Goal: Task Accomplishment & Management: Manage account settings

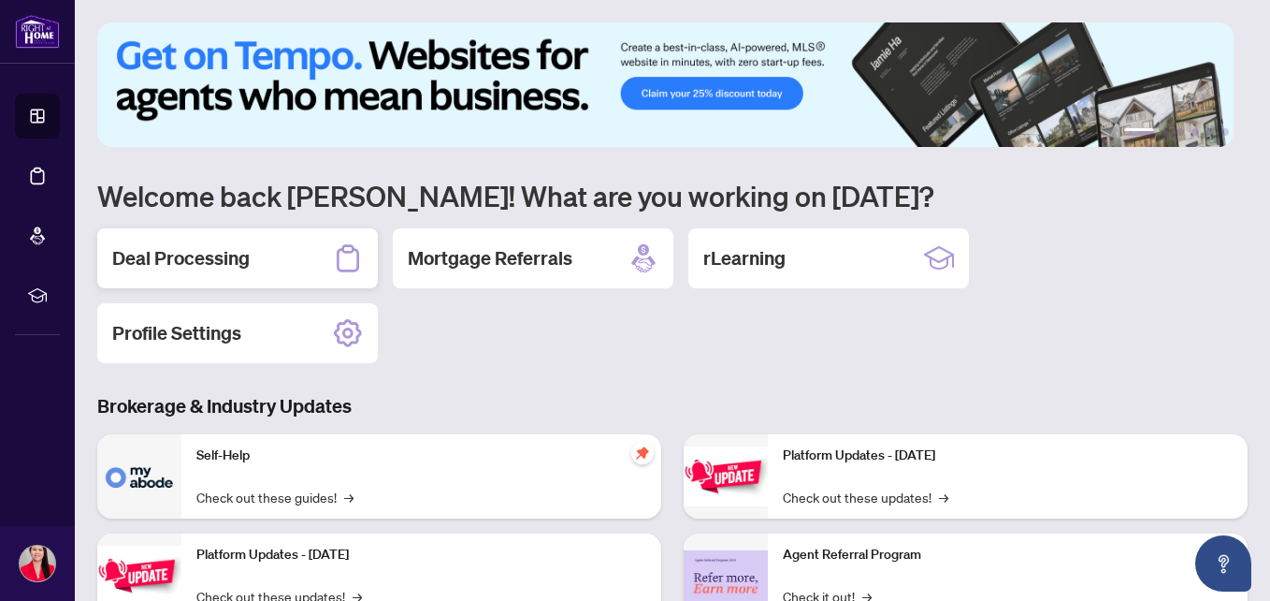
click at [236, 258] on h2 "Deal Processing" at bounding box center [180, 258] width 137 height 26
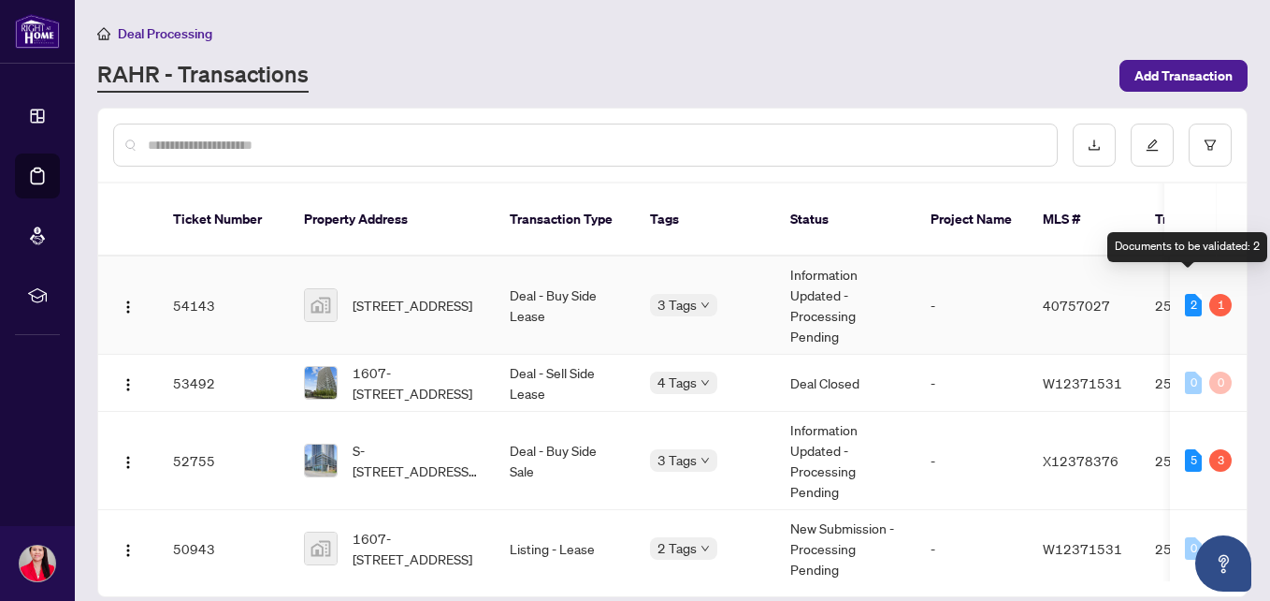
click at [1190, 294] on div "2" at bounding box center [1193, 305] width 17 height 22
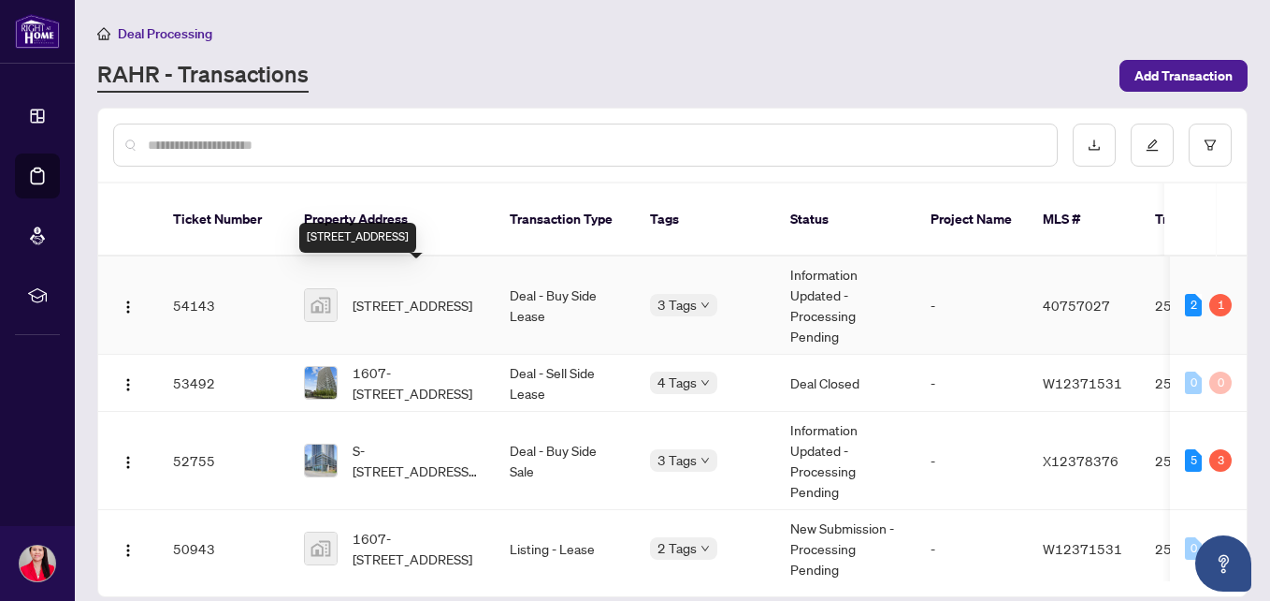
click at [377, 295] on span "[STREET_ADDRESS]" at bounding box center [413, 305] width 120 height 21
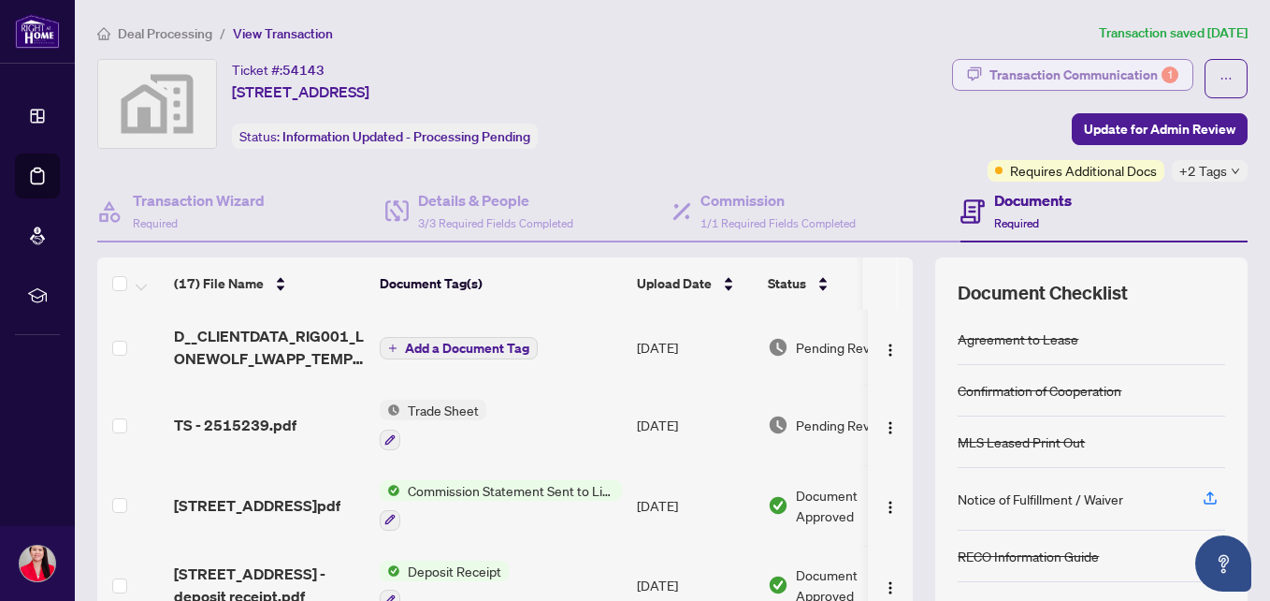
click at [1006, 80] on div "Transaction Communication 1" at bounding box center [1084, 75] width 189 height 30
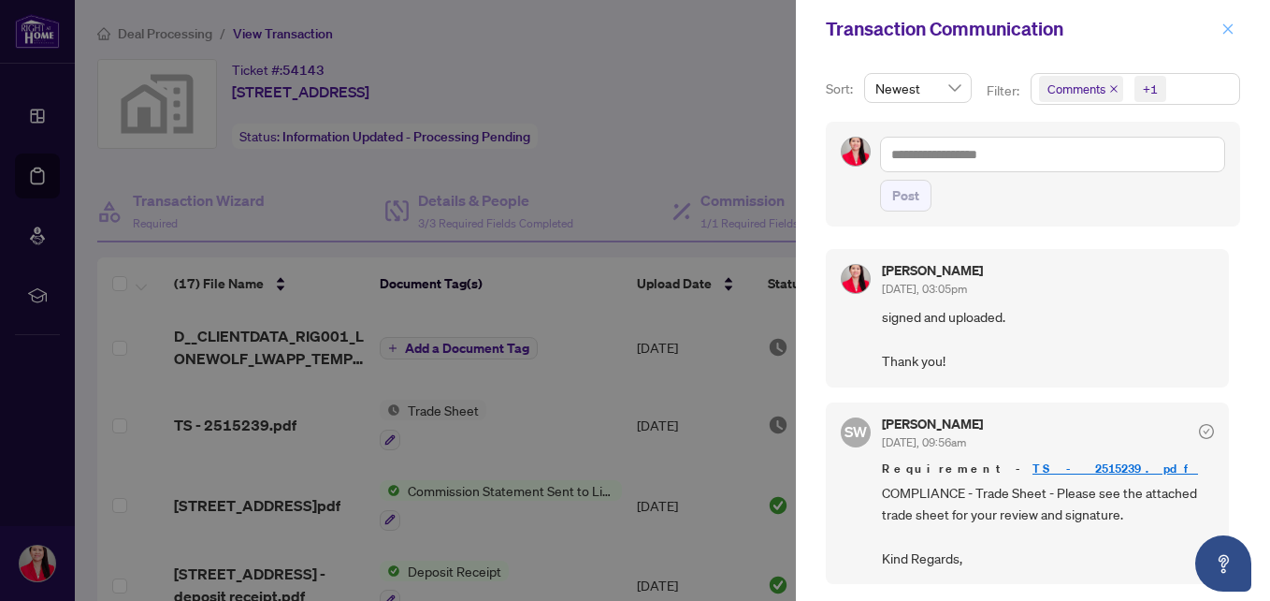
click at [1226, 31] on icon "close" at bounding box center [1228, 28] width 10 height 10
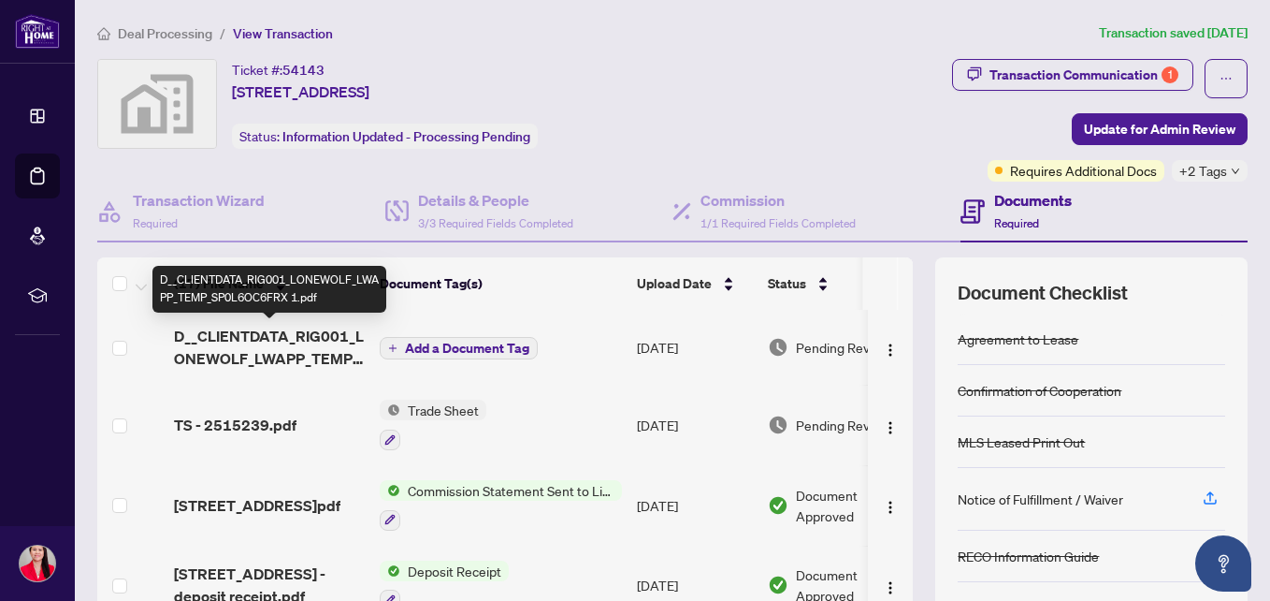
click at [301, 347] on span "D__CLIENTDATA_RIG001_LONEWOLF_LWAPP_TEMP_SP0L6OC6FRX 1.pdf" at bounding box center [269, 347] width 191 height 45
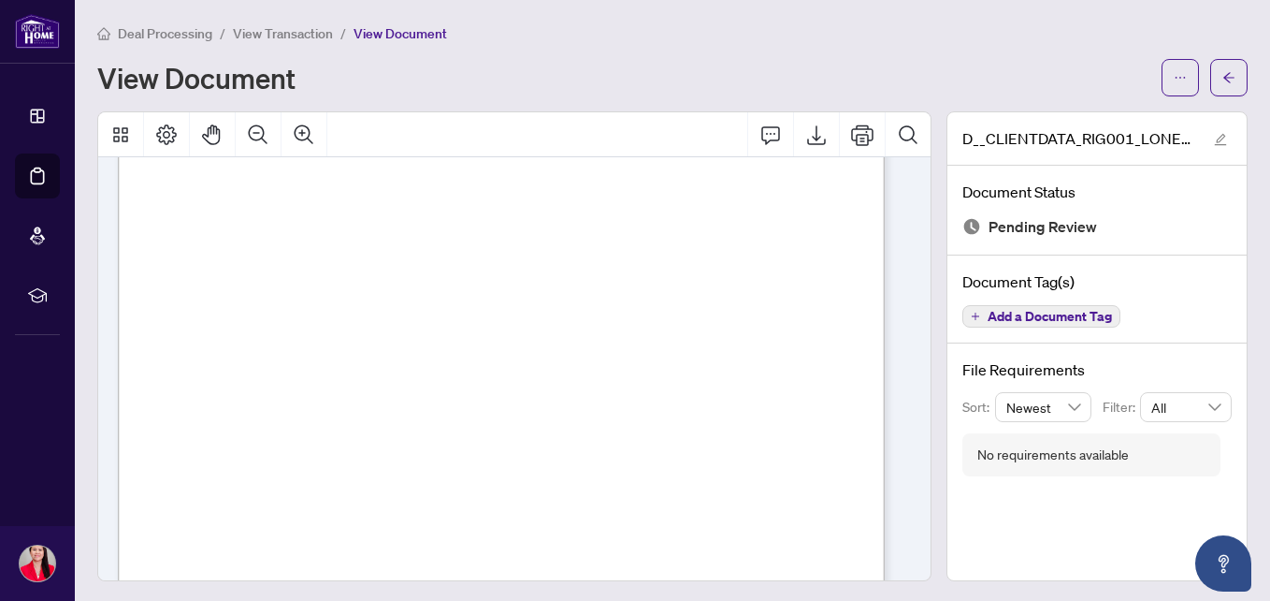
scroll to position [47, 0]
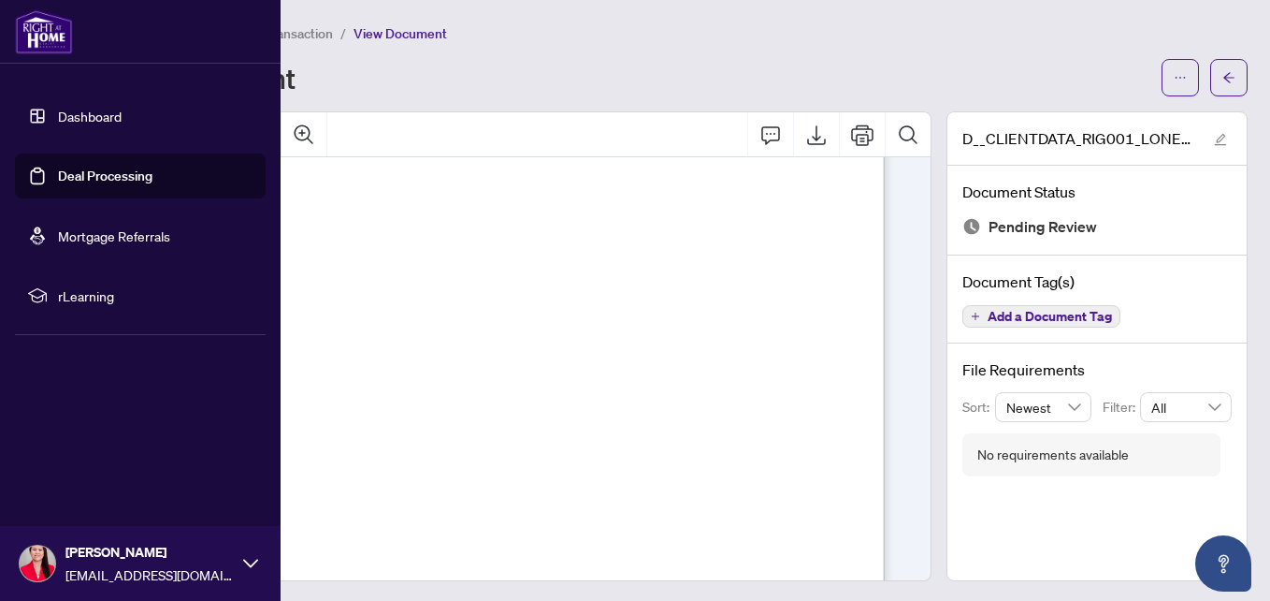
click at [80, 109] on link "Dashboard" at bounding box center [90, 116] width 64 height 17
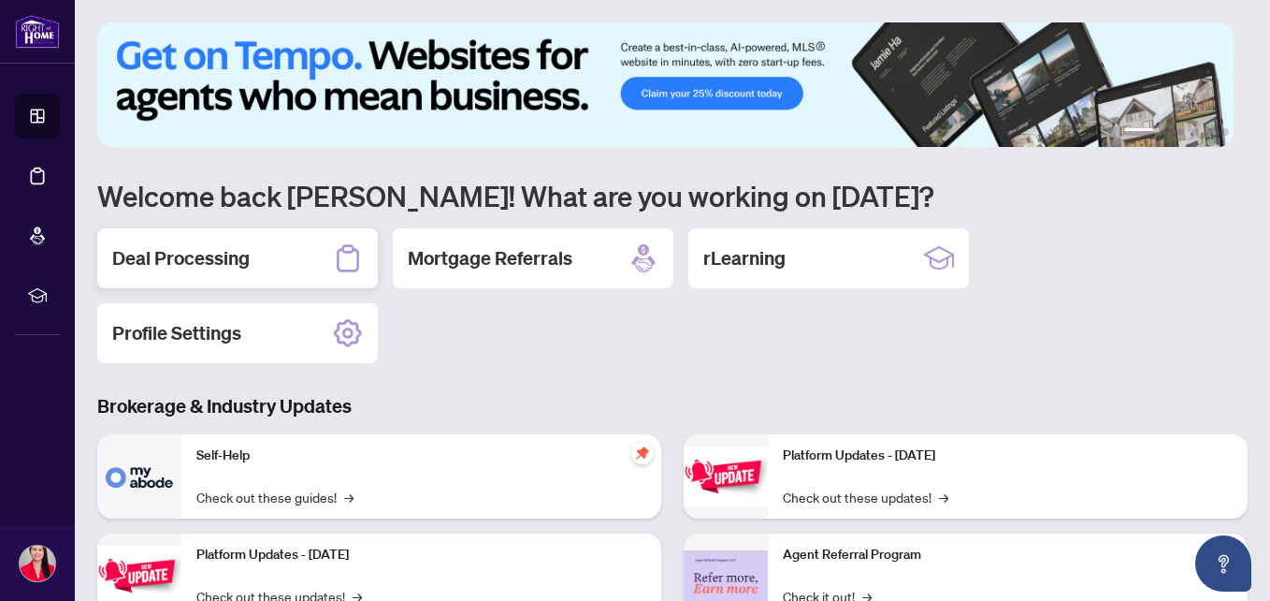
click at [277, 241] on div "Deal Processing" at bounding box center [237, 258] width 281 height 60
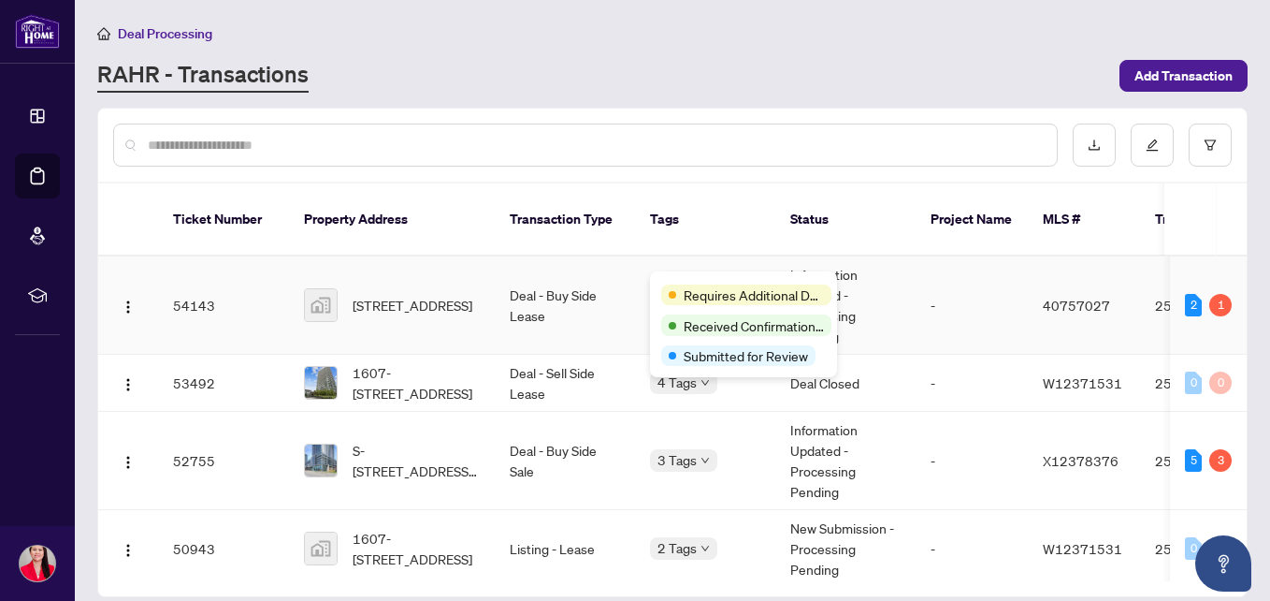
click at [676, 282] on div "Requires Additional Docs" at bounding box center [743, 293] width 165 height 22
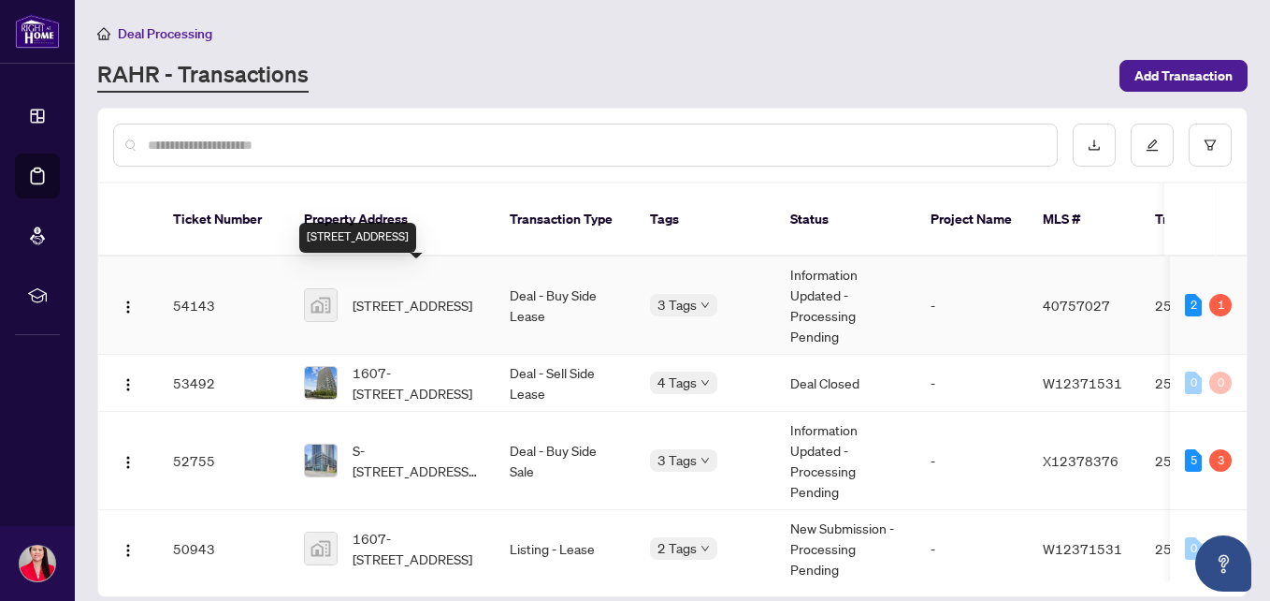
click at [399, 295] on span "[STREET_ADDRESS]" at bounding box center [413, 305] width 120 height 21
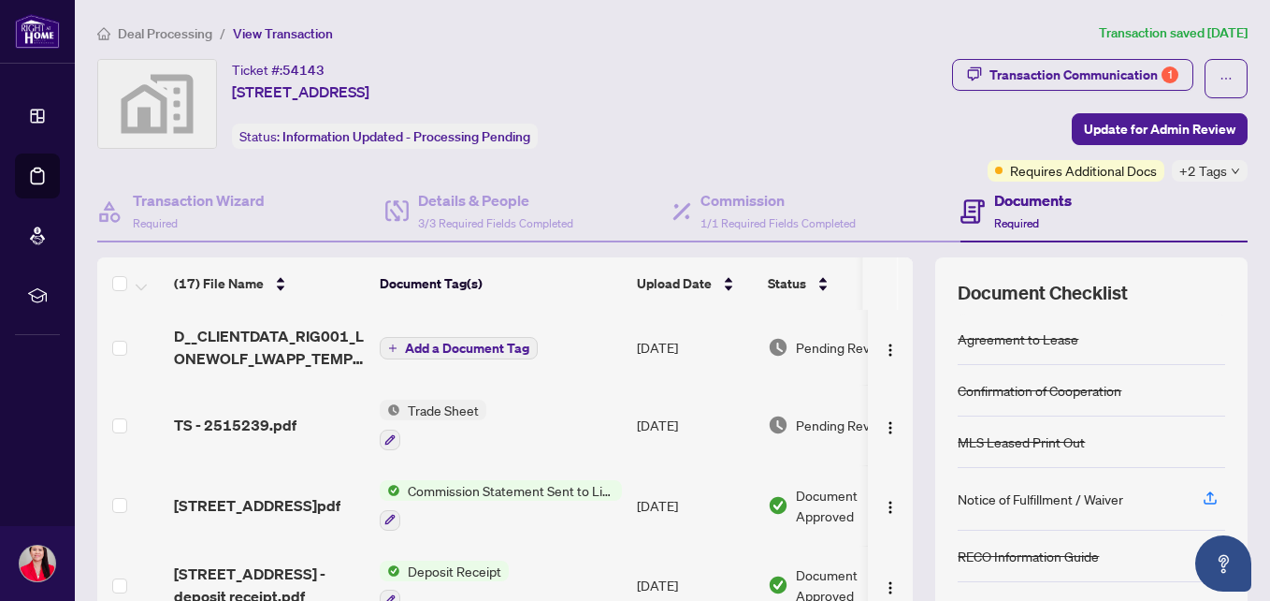
click at [1203, 169] on span "+2 Tags" at bounding box center [1204, 171] width 48 height 22
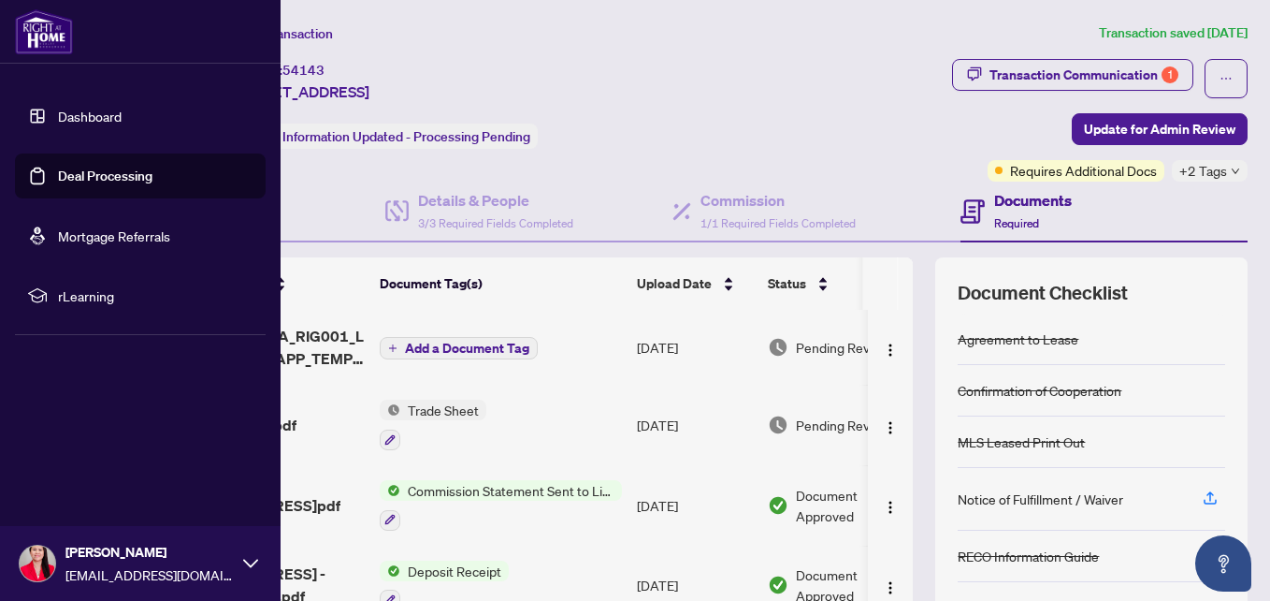
click at [70, 110] on link "Dashboard" at bounding box center [90, 116] width 64 height 17
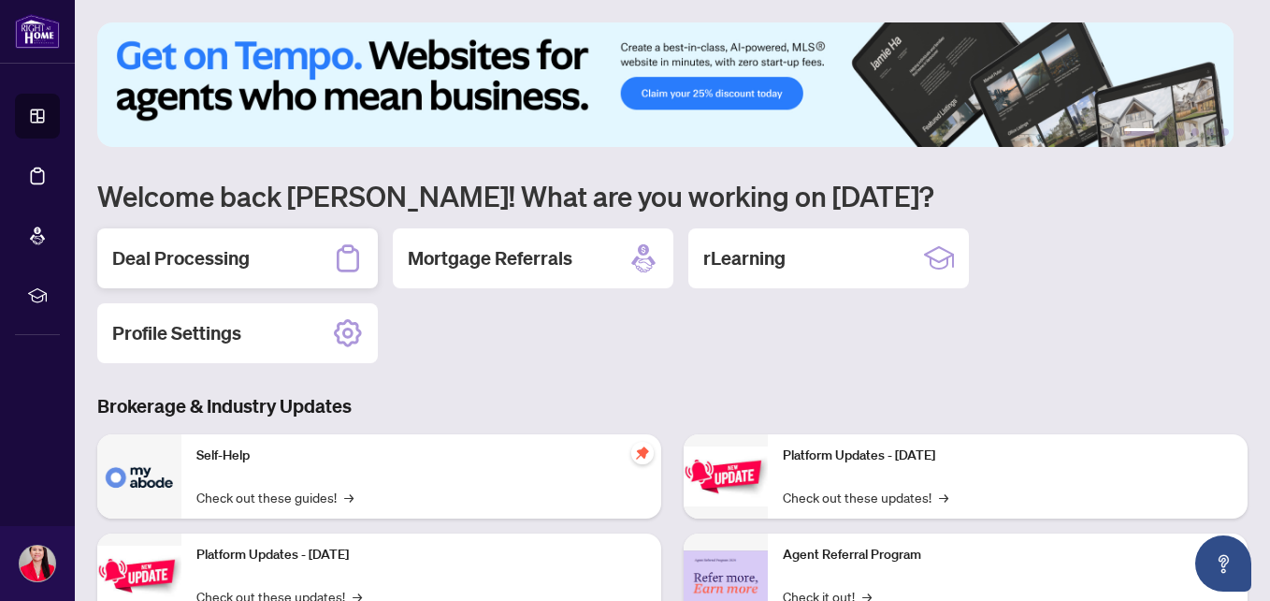
click at [268, 245] on div "Deal Processing" at bounding box center [237, 258] width 281 height 60
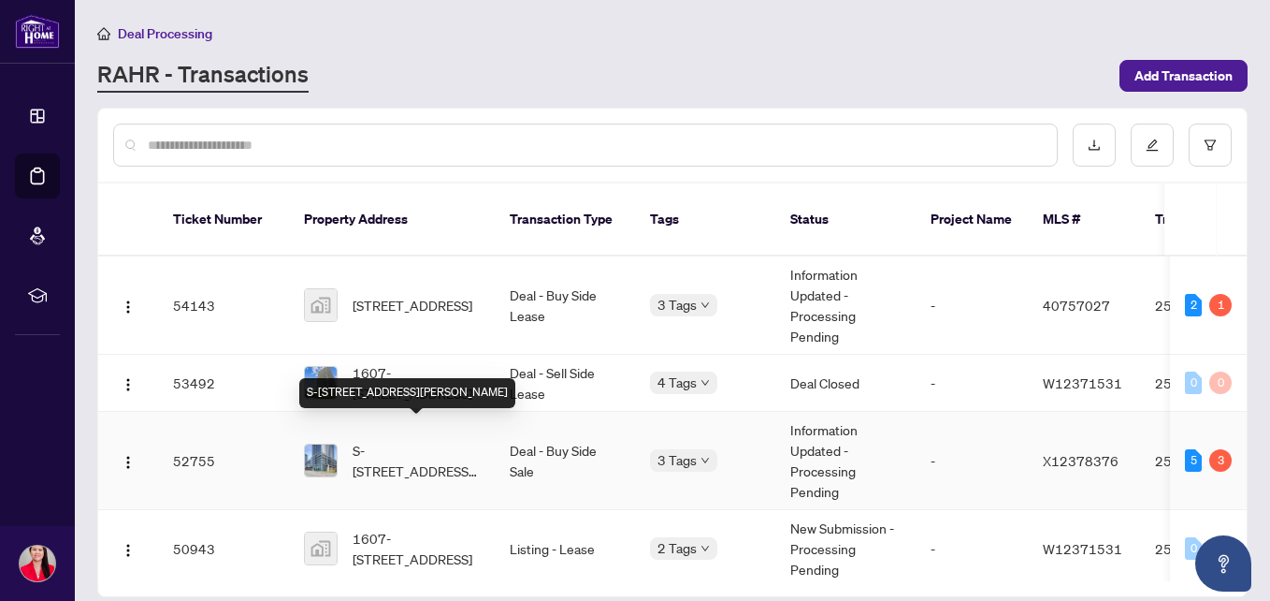
click at [420, 440] on span "S-[STREET_ADDRESS][PERSON_NAME]" at bounding box center [416, 460] width 127 height 41
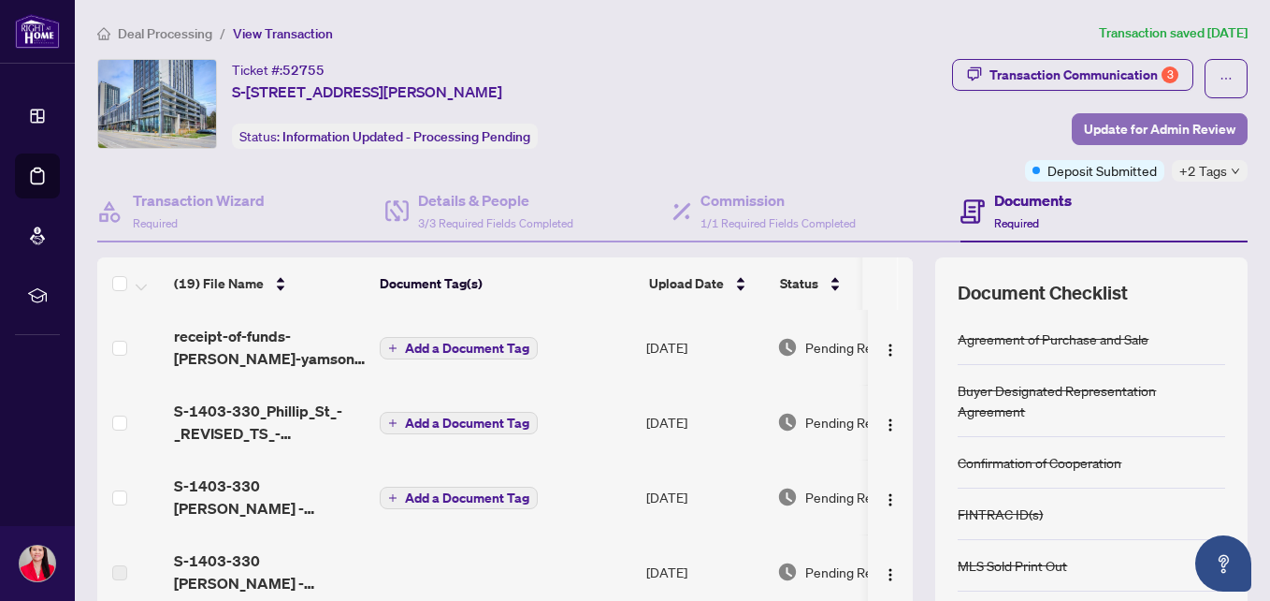
click at [1140, 133] on span "Update for Admin Review" at bounding box center [1160, 129] width 152 height 30
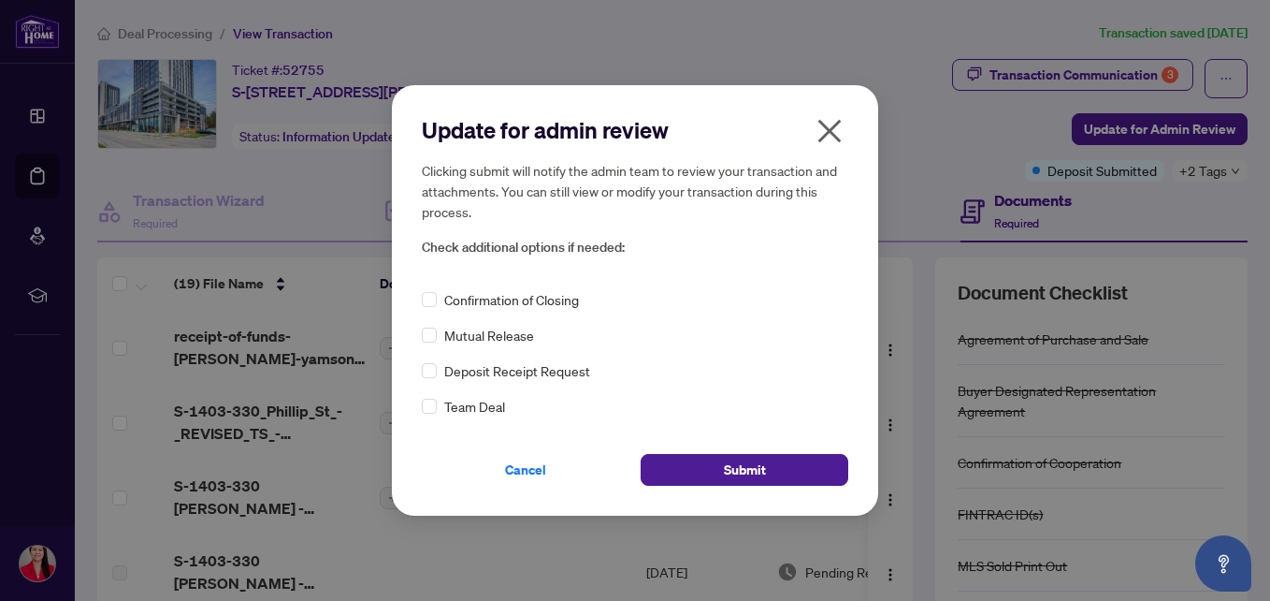
click at [825, 128] on icon "close" at bounding box center [829, 131] width 23 height 23
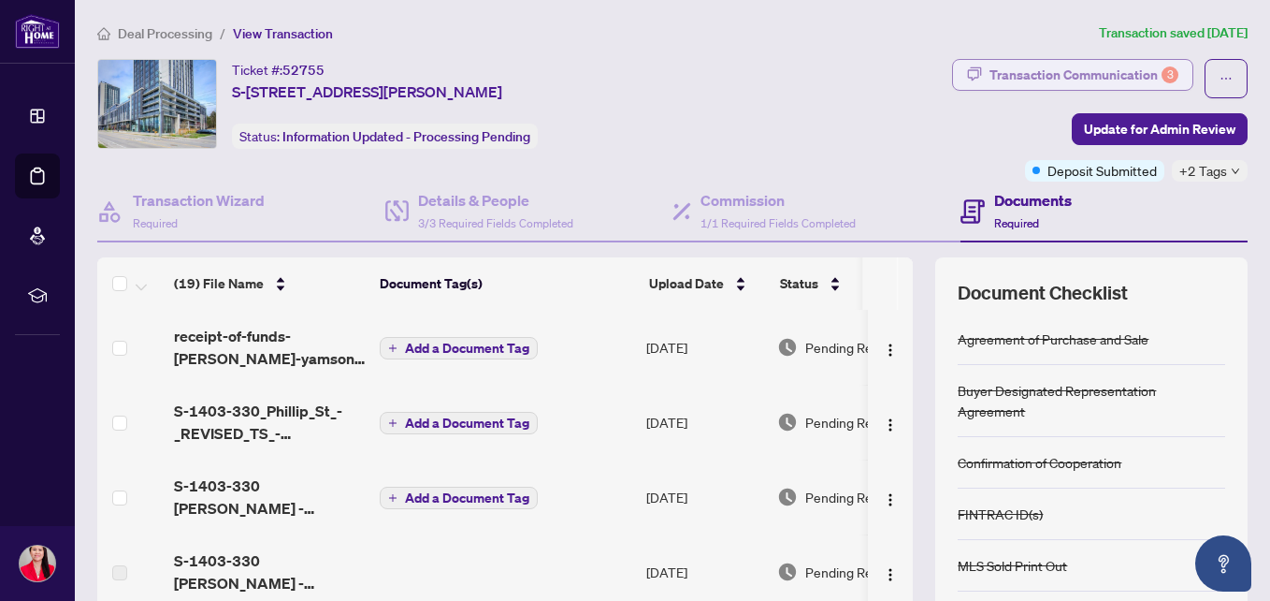
click at [1072, 70] on div "Transaction Communication 3" at bounding box center [1084, 75] width 189 height 30
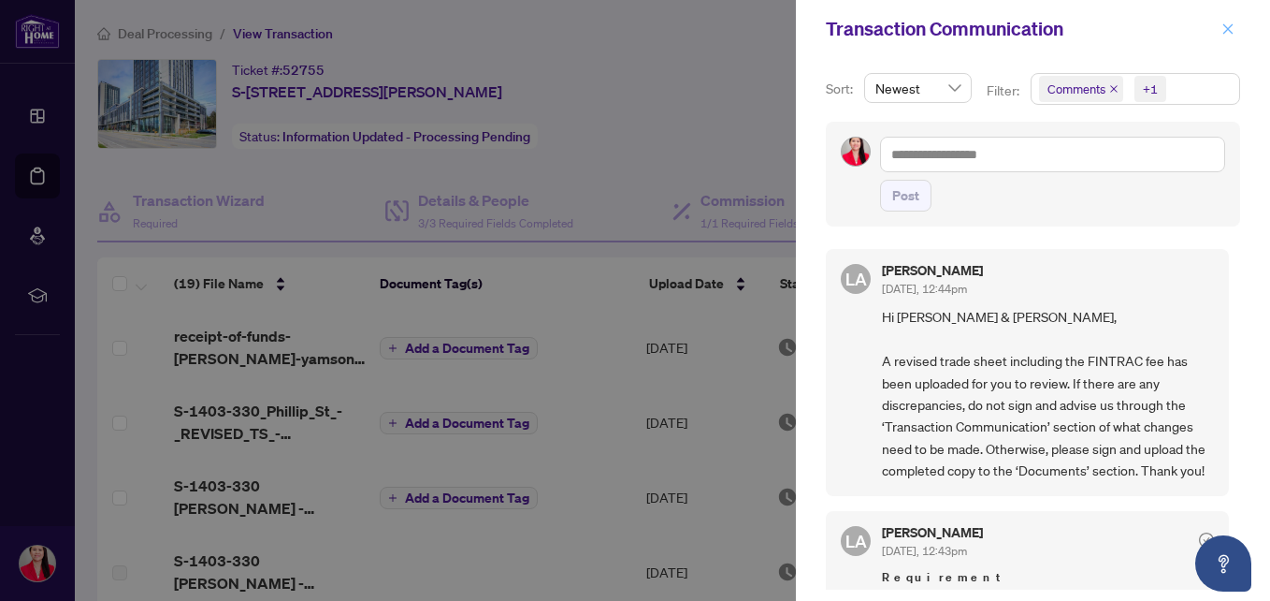
click at [1222, 25] on icon "close" at bounding box center [1228, 28] width 13 height 13
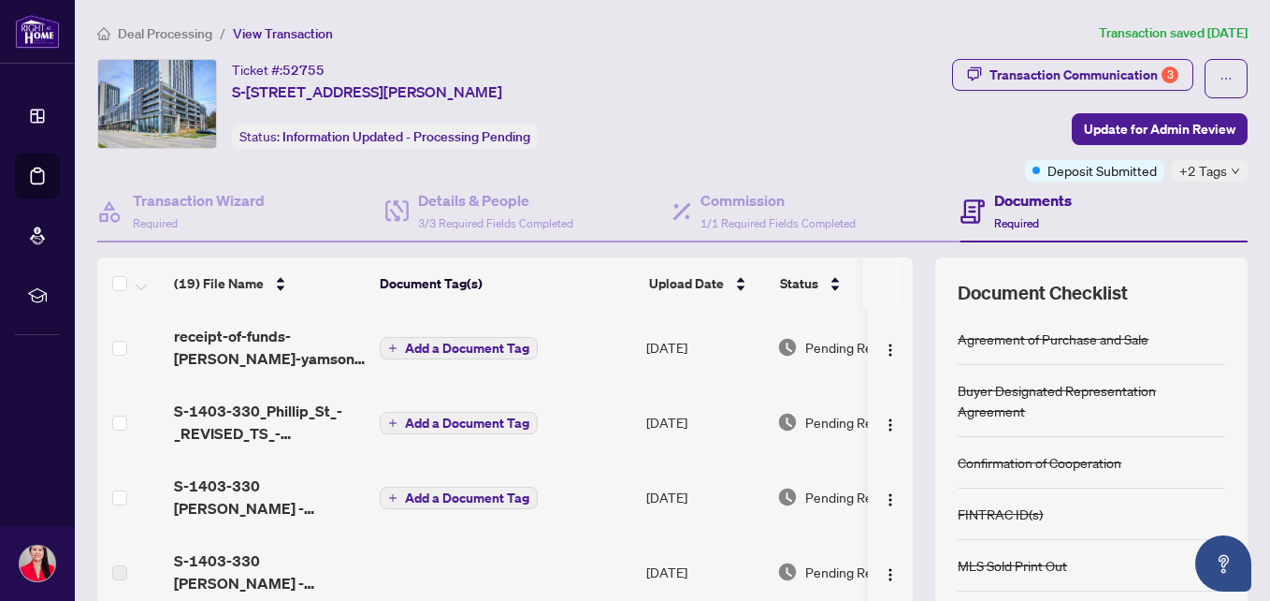
click at [1231, 171] on icon "down" at bounding box center [1235, 170] width 9 height 9
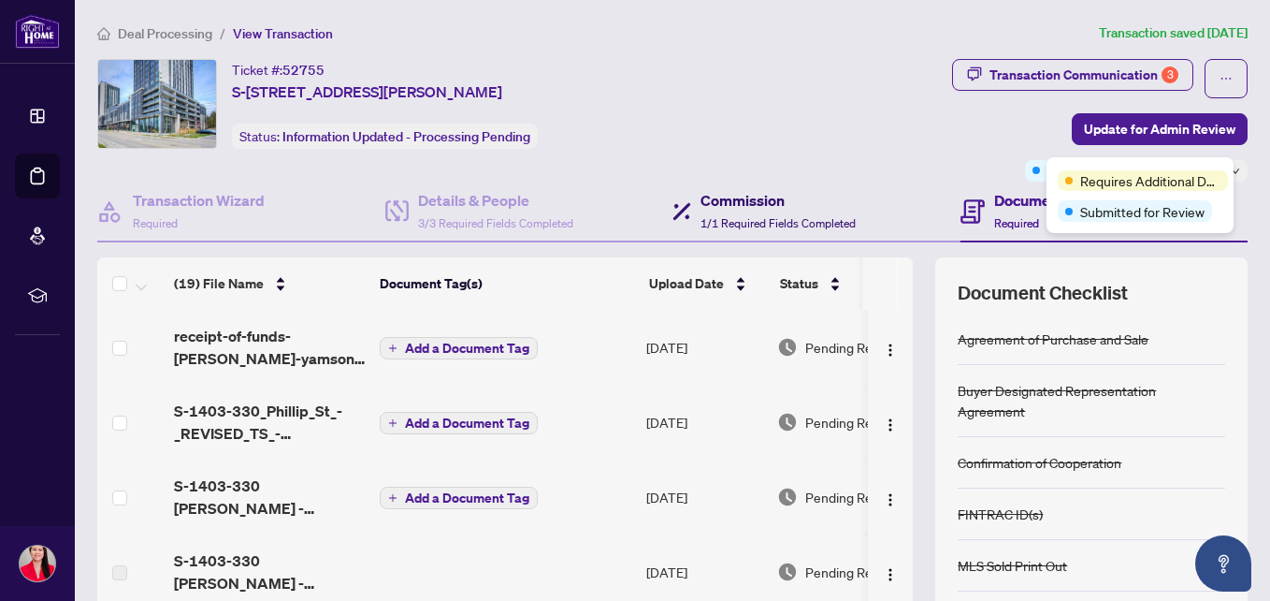
click at [776, 192] on h4 "Commission" at bounding box center [778, 200] width 155 height 22
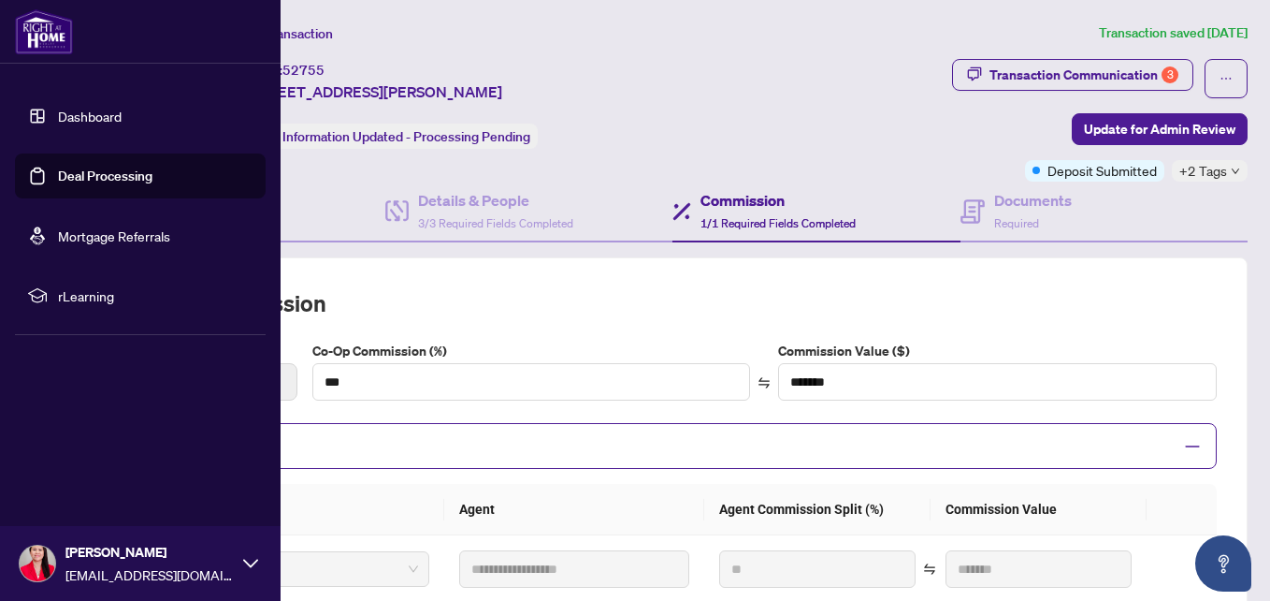
click at [81, 111] on link "Dashboard" at bounding box center [90, 116] width 64 height 17
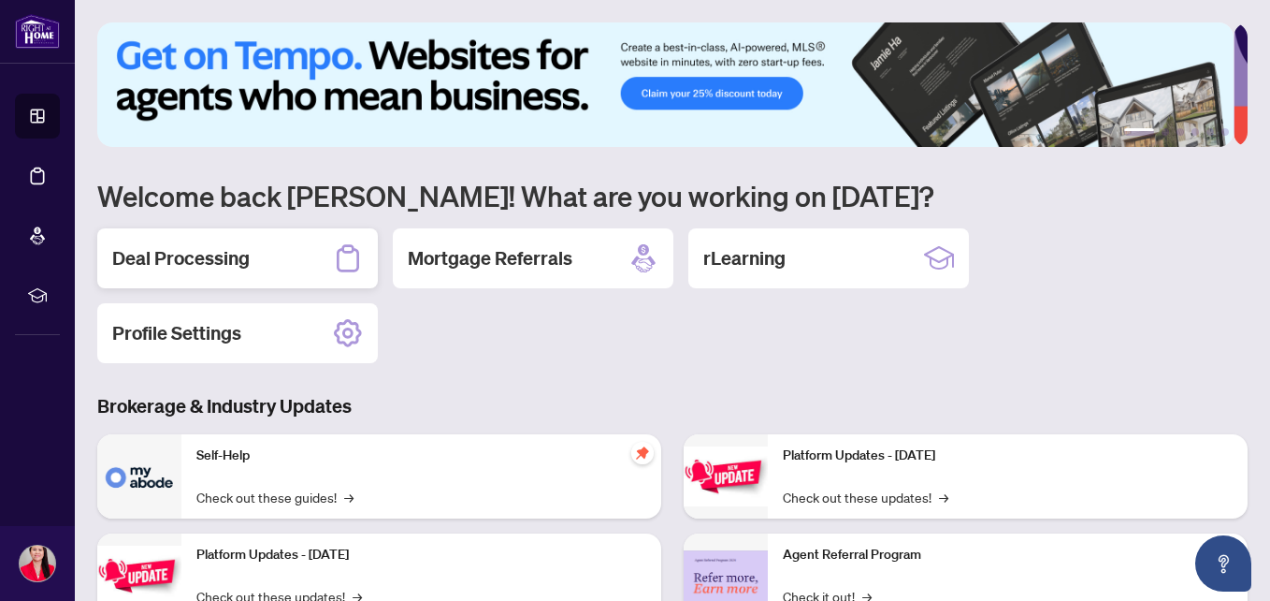
click at [219, 273] on div "Deal Processing" at bounding box center [237, 258] width 281 height 60
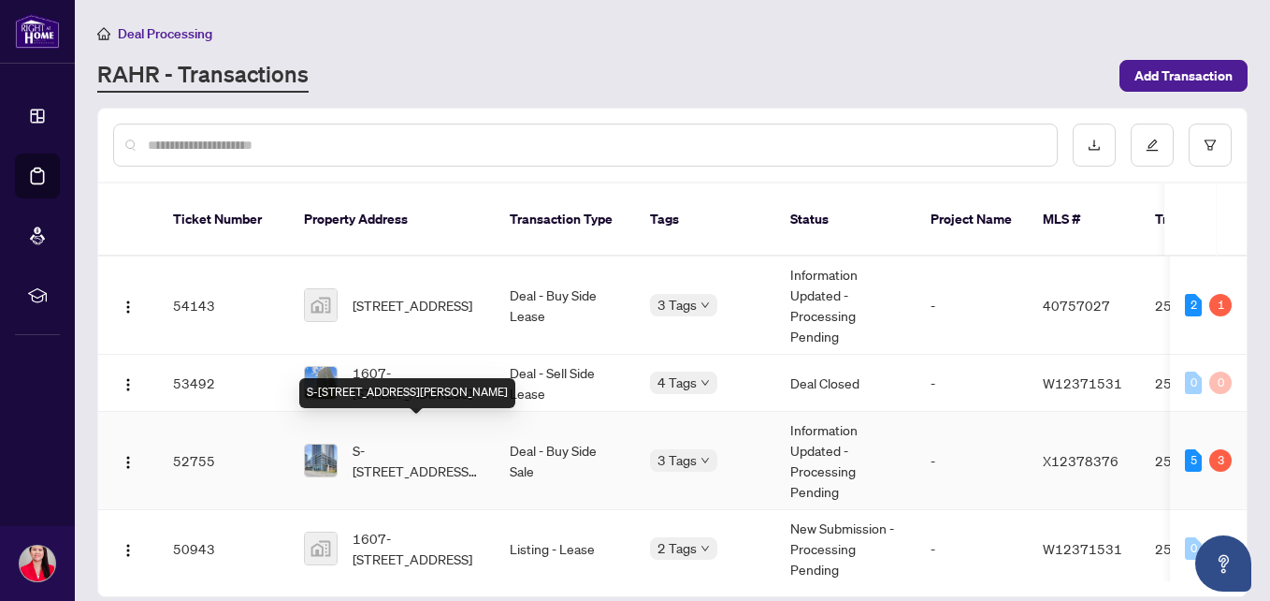
click at [408, 440] on span "S-[STREET_ADDRESS][PERSON_NAME]" at bounding box center [416, 460] width 127 height 41
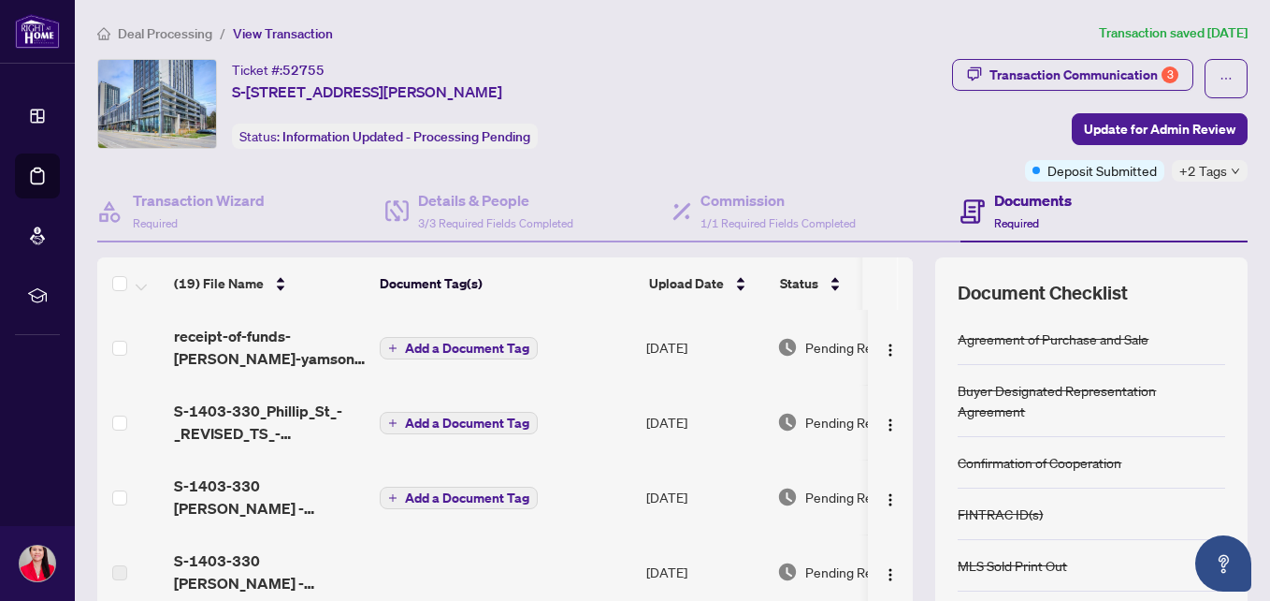
click at [1008, 52] on div "Deal Processing / View Transaction Transaction saved [DATE] Ticket #: 52755 S-[…" at bounding box center [672, 392] width 1165 height 740
click at [1013, 79] on div "Transaction Communication 3" at bounding box center [1084, 75] width 189 height 30
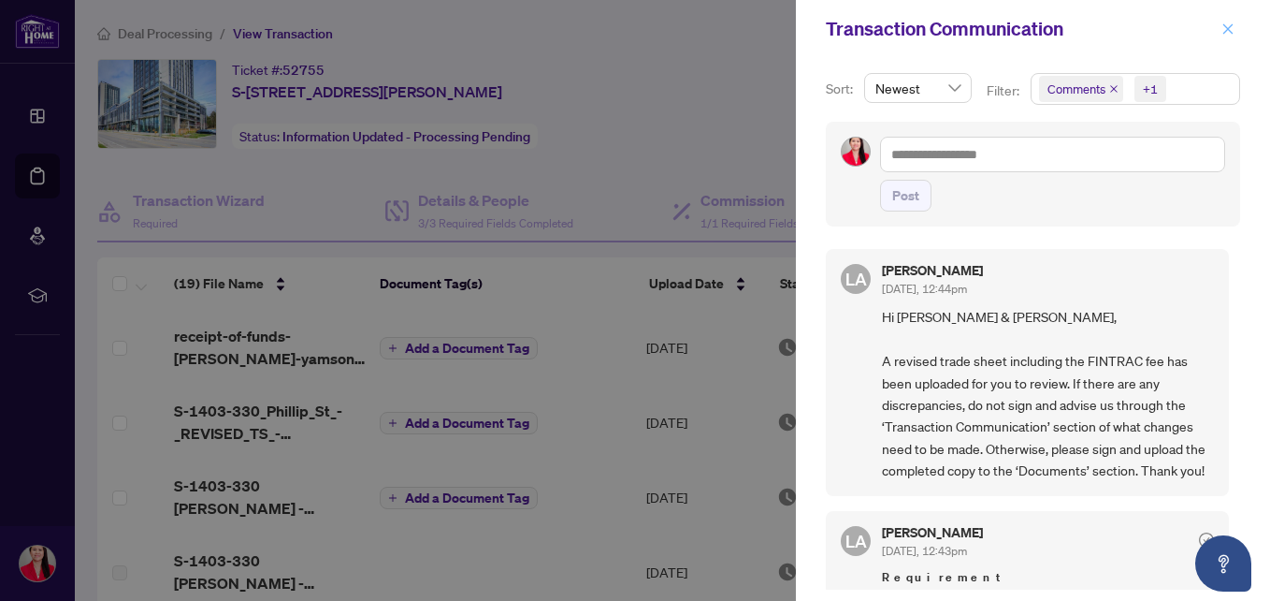
click at [1232, 31] on icon "close" at bounding box center [1228, 28] width 13 height 13
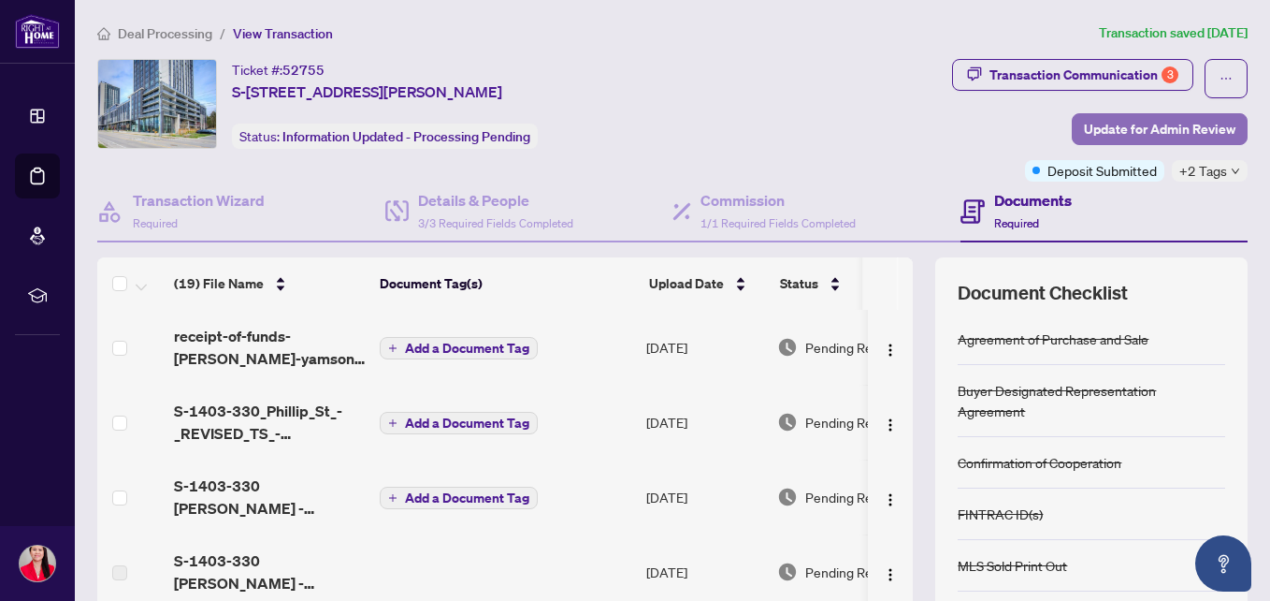
click at [1156, 131] on span "Update for Admin Review" at bounding box center [1160, 129] width 152 height 30
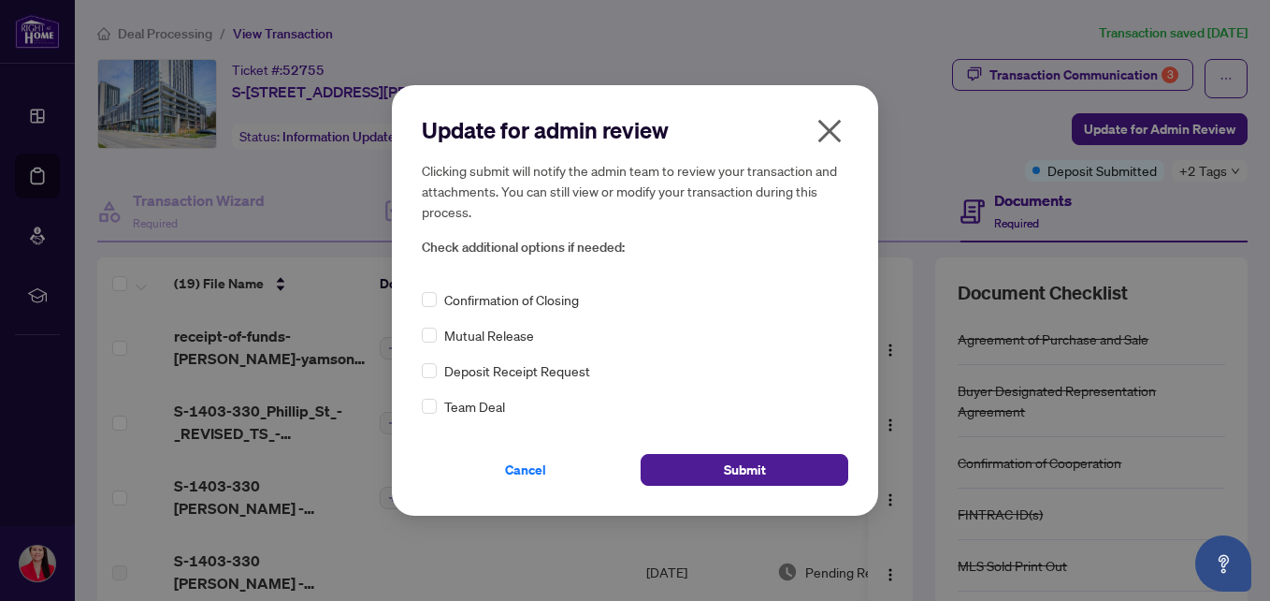
click at [831, 134] on icon "close" at bounding box center [829, 131] width 23 height 23
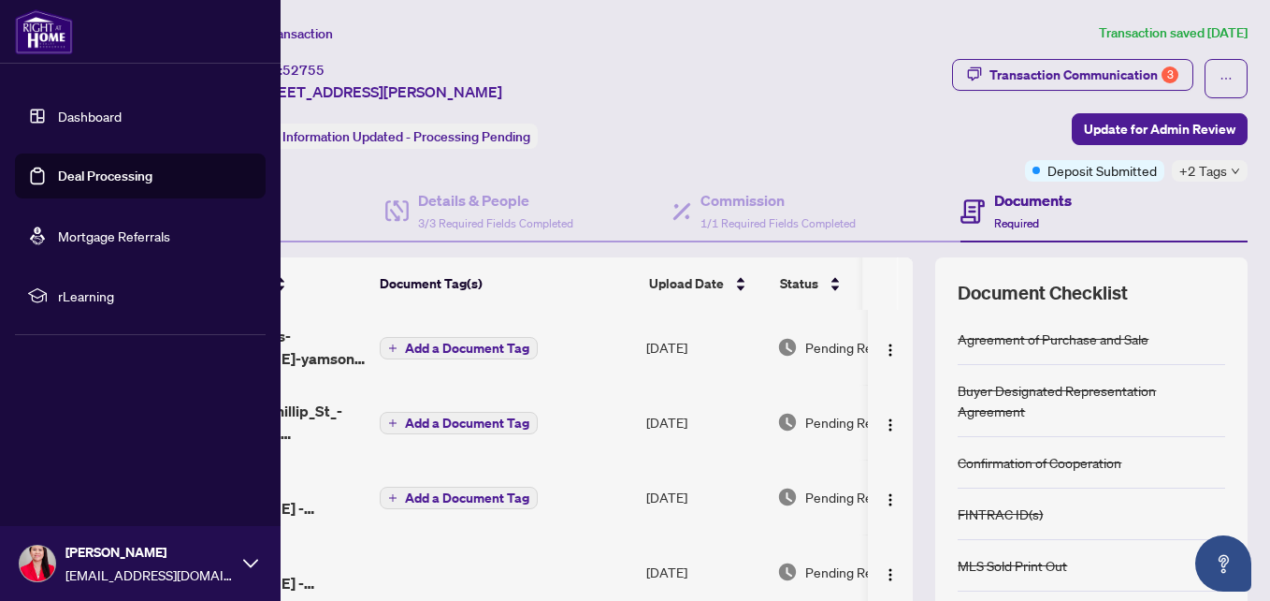
click at [63, 113] on link "Dashboard" at bounding box center [90, 116] width 64 height 17
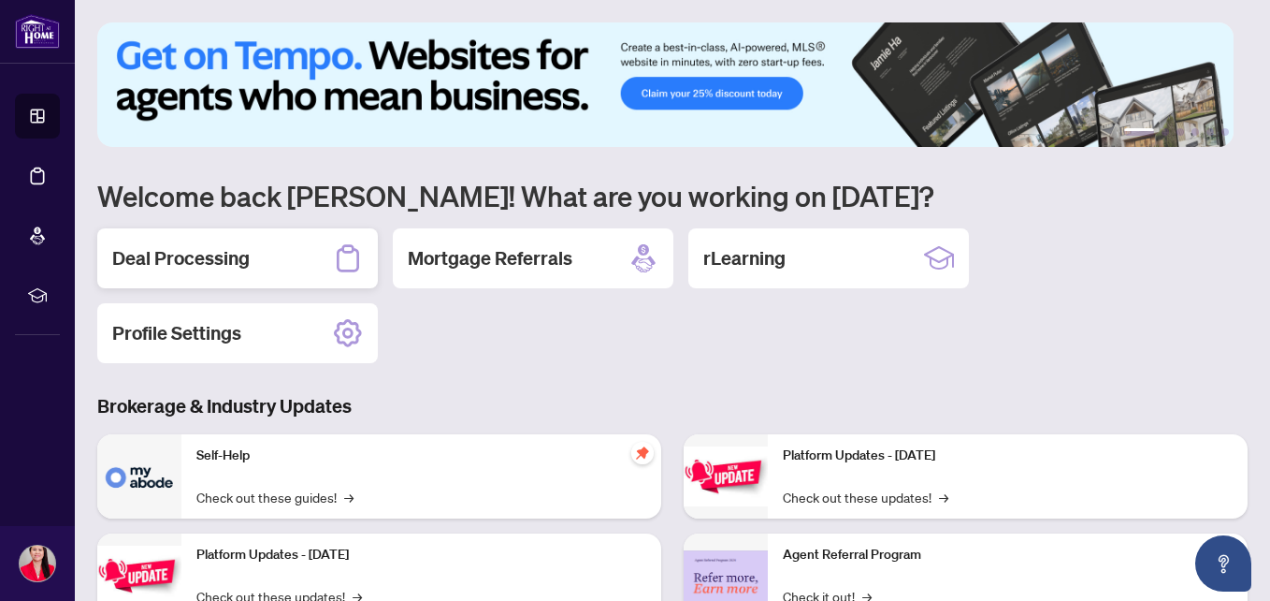
click at [272, 259] on div "Deal Processing" at bounding box center [237, 258] width 281 height 60
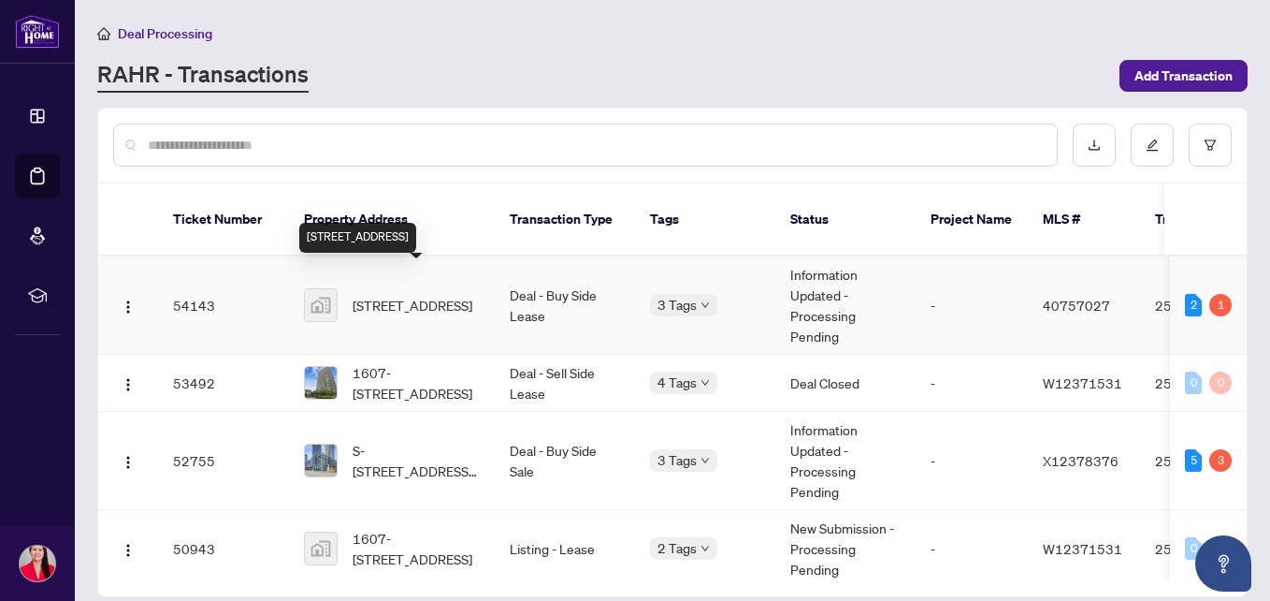
click at [399, 295] on span "[STREET_ADDRESS]" at bounding box center [413, 305] width 120 height 21
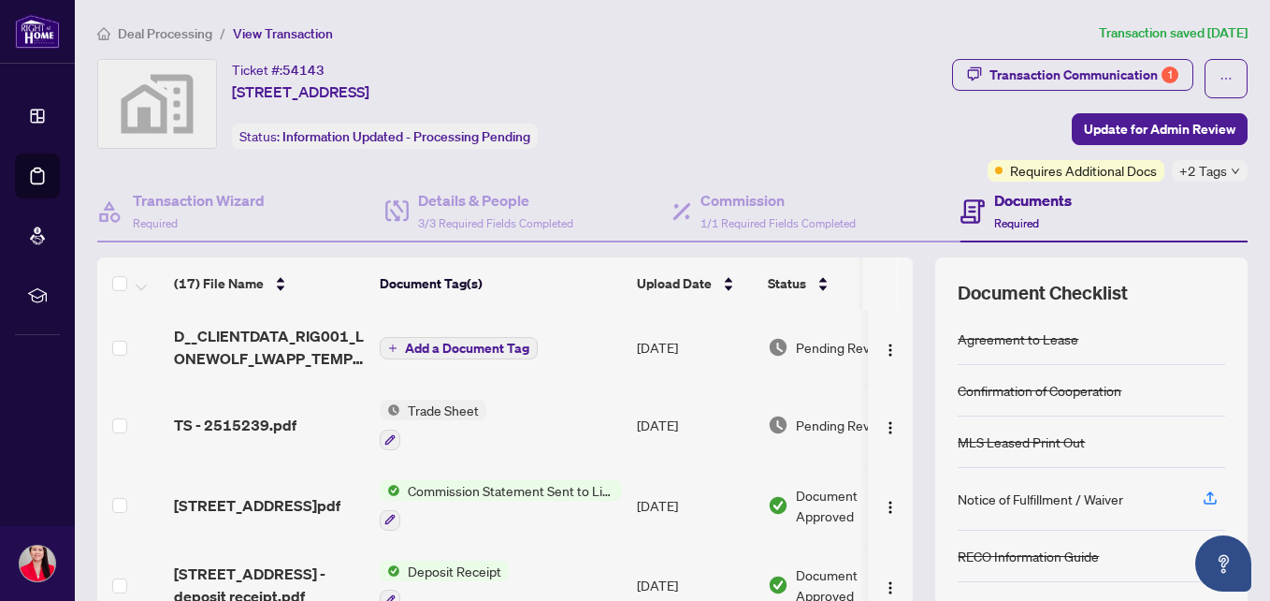
click at [1231, 170] on icon "down" at bounding box center [1235, 170] width 9 height 9
click at [1090, 68] on div "Transaction Communication 1" at bounding box center [1084, 75] width 189 height 30
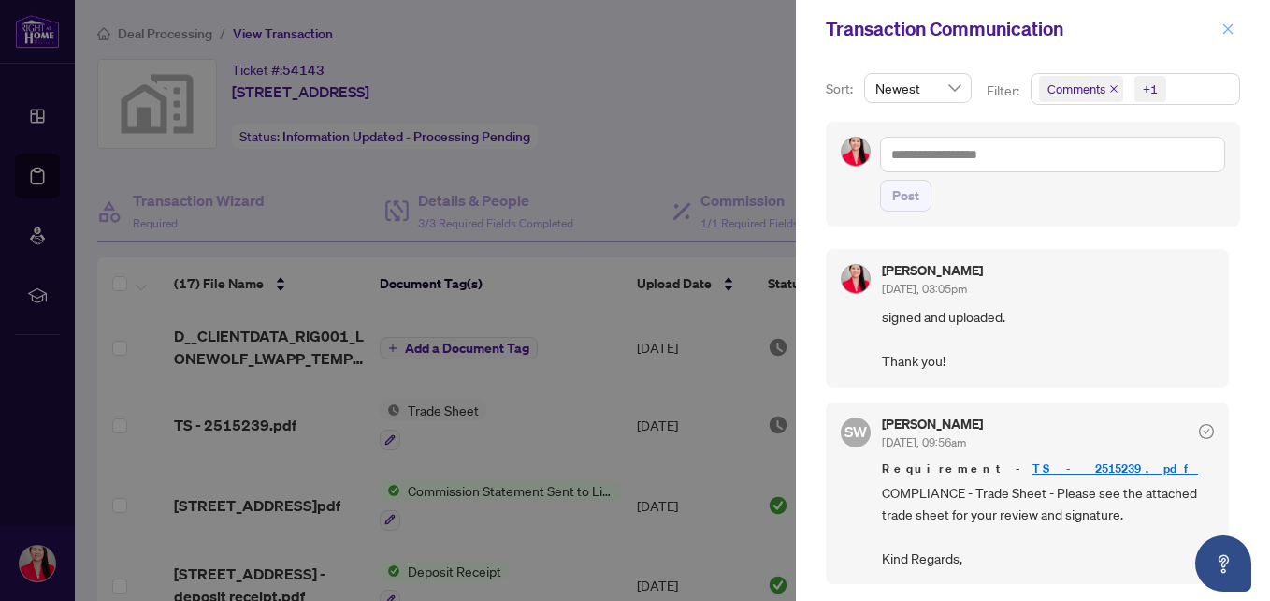
click at [1228, 30] on icon "close" at bounding box center [1228, 28] width 10 height 10
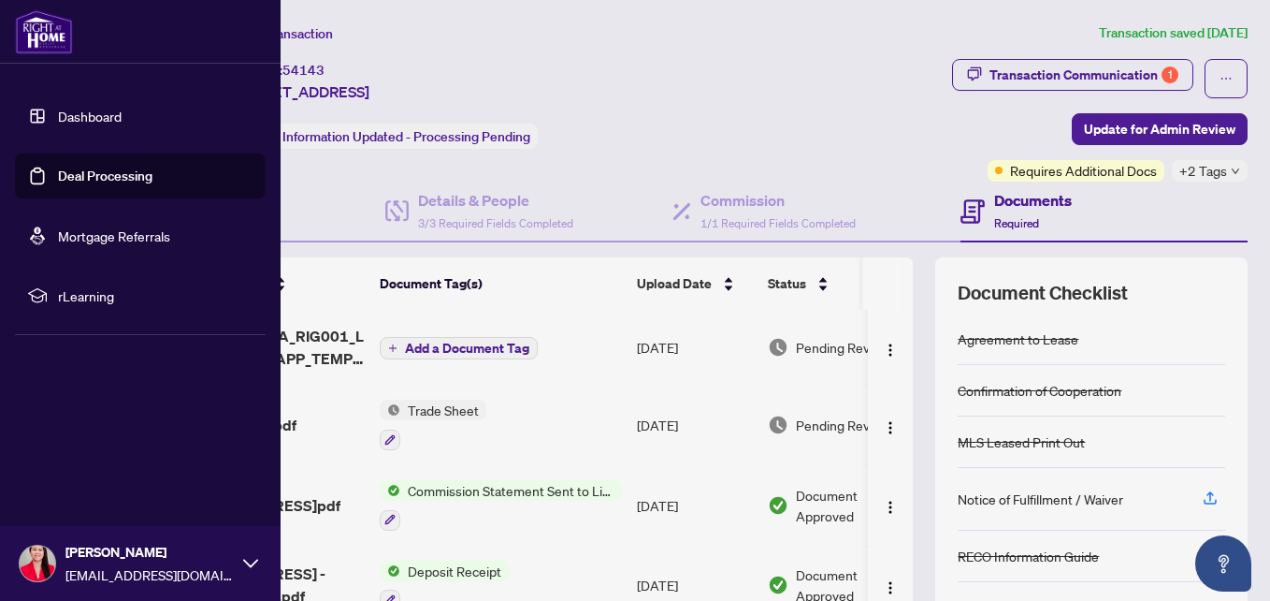
click at [88, 120] on link "Dashboard" at bounding box center [90, 116] width 64 height 17
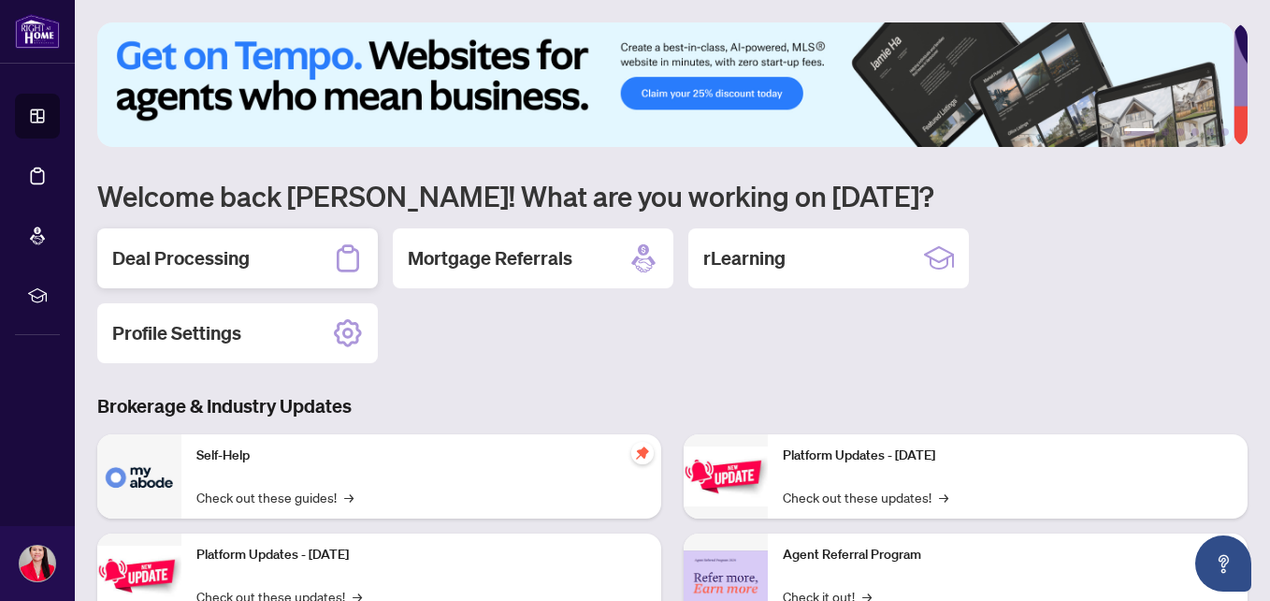
click at [280, 248] on div "Deal Processing" at bounding box center [237, 258] width 281 height 60
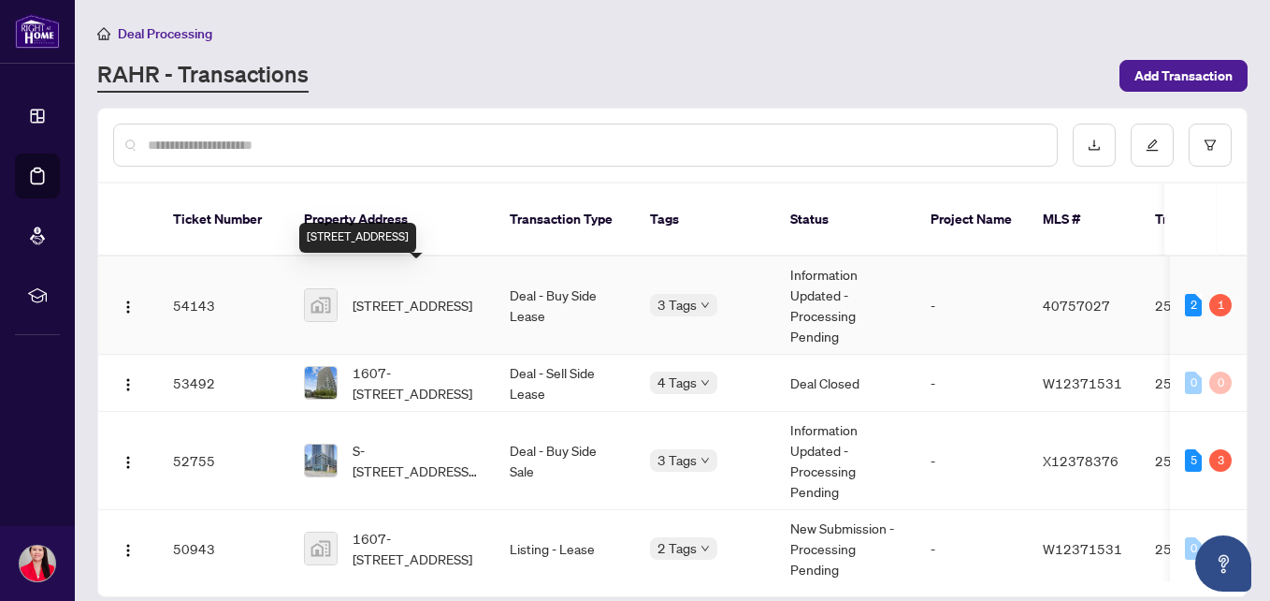
click at [385, 295] on span "[STREET_ADDRESS]" at bounding box center [413, 305] width 120 height 21
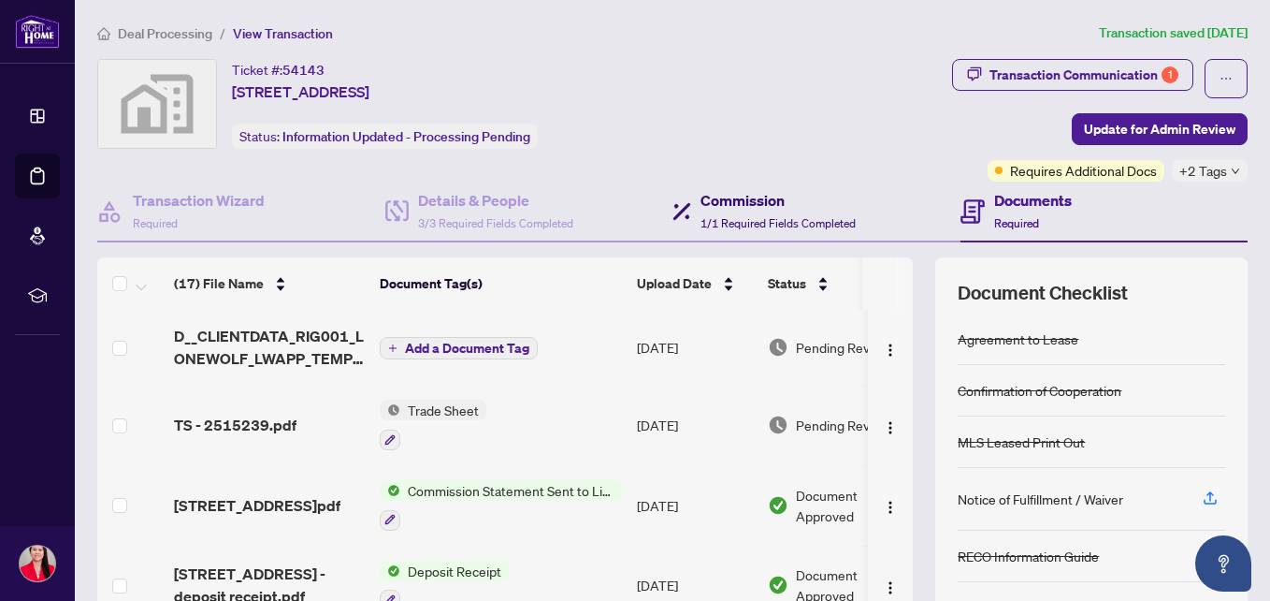
click at [766, 201] on h4 "Commission" at bounding box center [778, 200] width 155 height 22
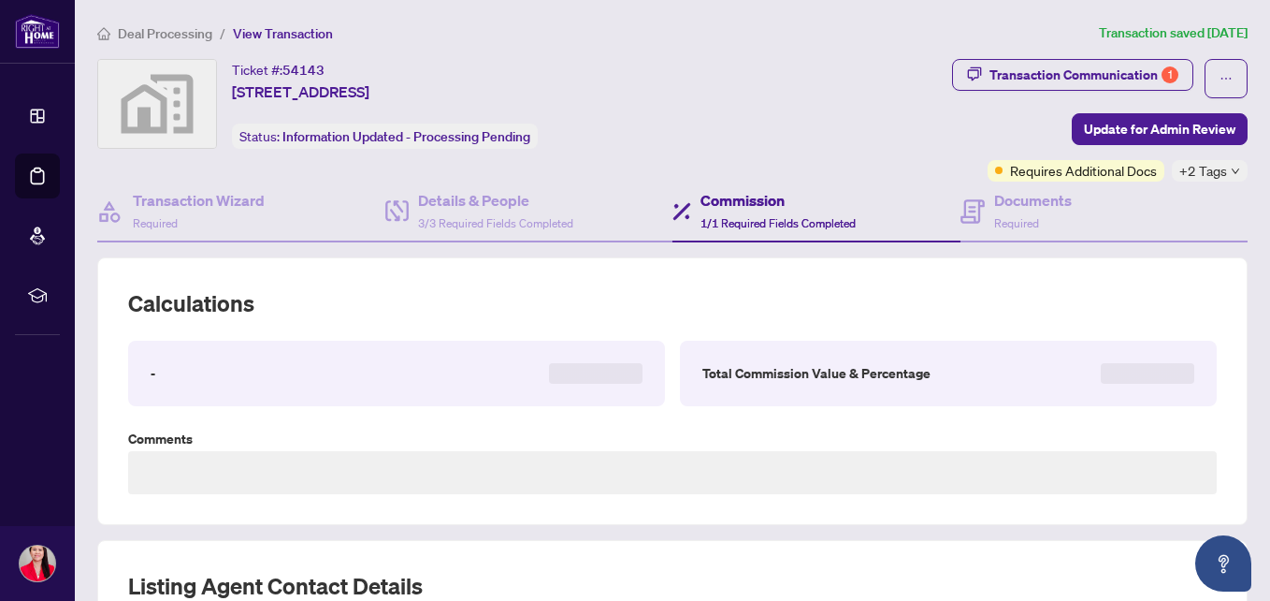
type textarea "**********"
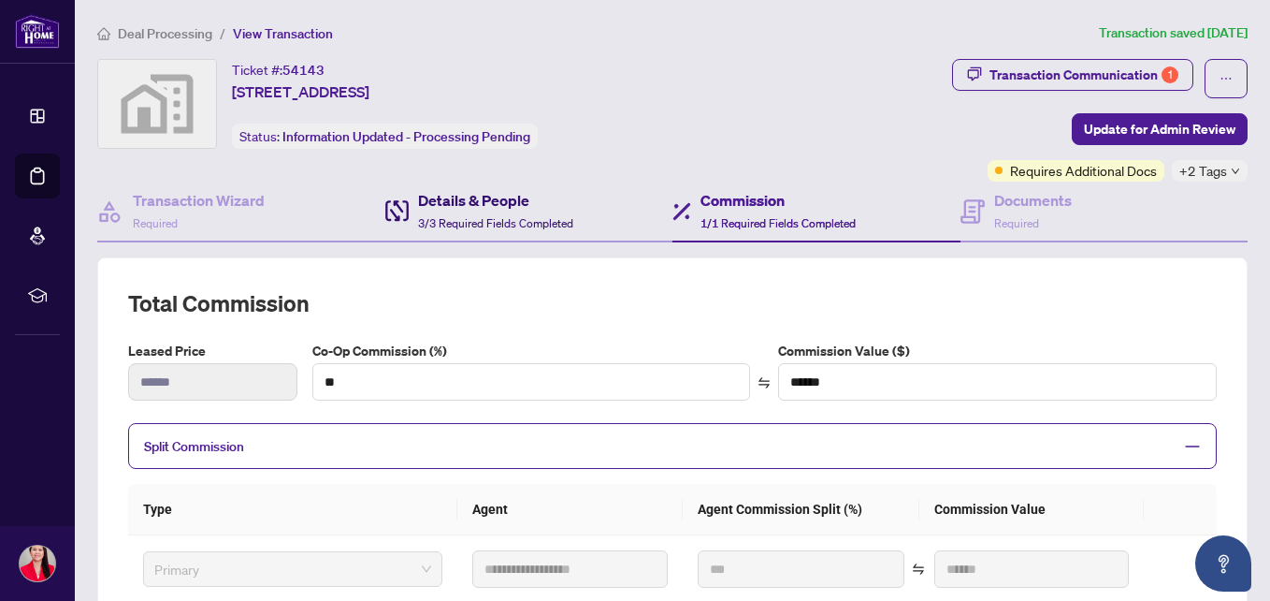
click at [482, 203] on h4 "Details & People" at bounding box center [495, 200] width 155 height 22
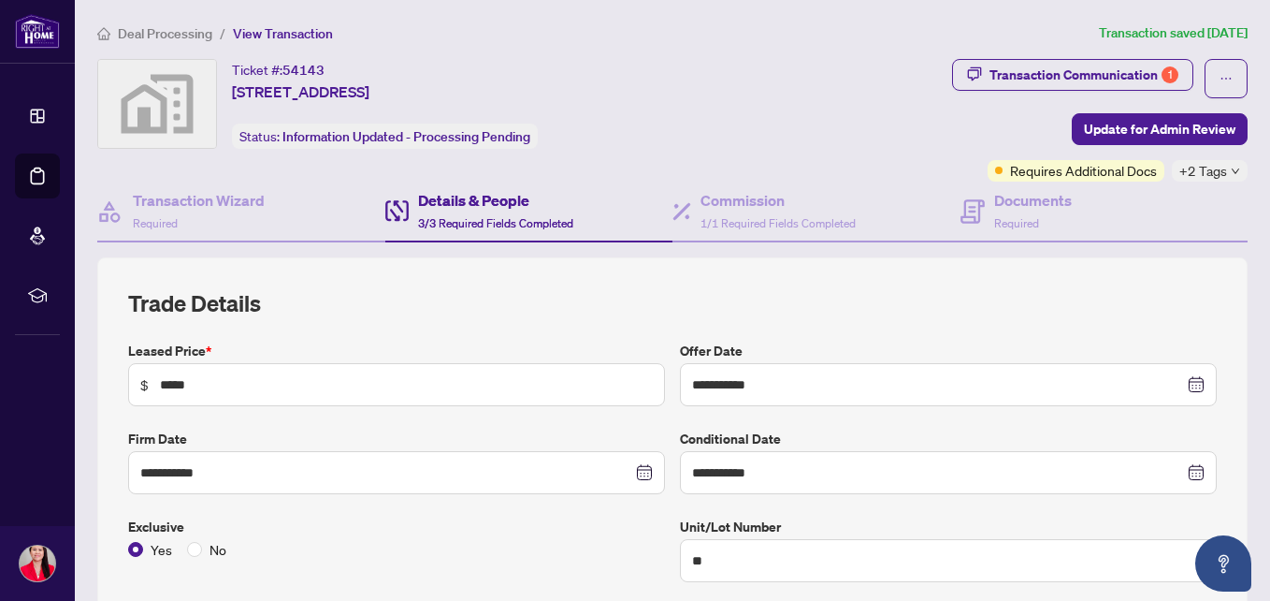
type input "**********"
click at [994, 226] on span "Required" at bounding box center [1016, 223] width 45 height 14
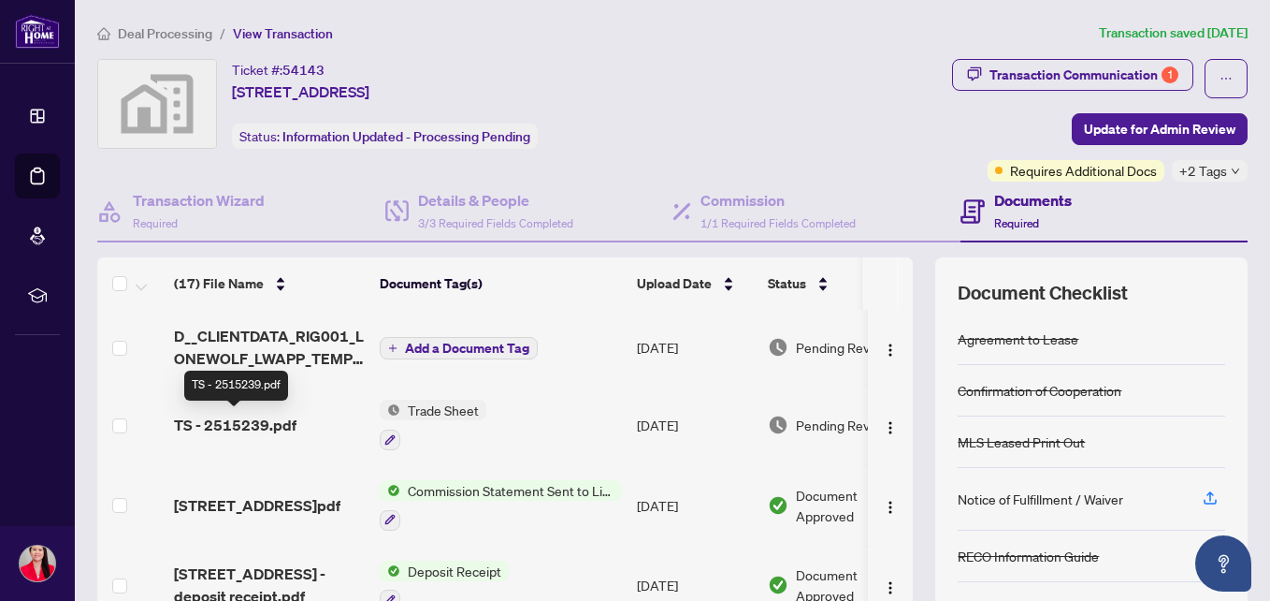
click at [268, 420] on span "TS - 2515239.pdf" at bounding box center [235, 424] width 123 height 22
click at [257, 424] on span "TS - 2515239.pdf" at bounding box center [235, 424] width 123 height 22
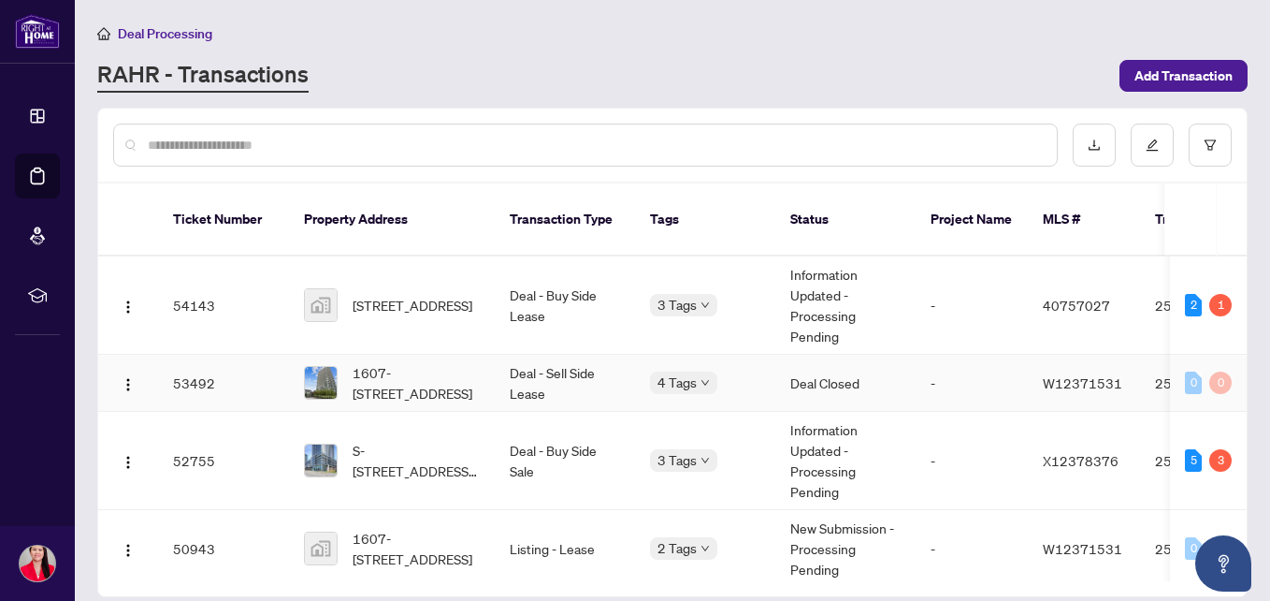
click at [406, 366] on span "1607-[STREET_ADDRESS]" at bounding box center [416, 382] width 127 height 41
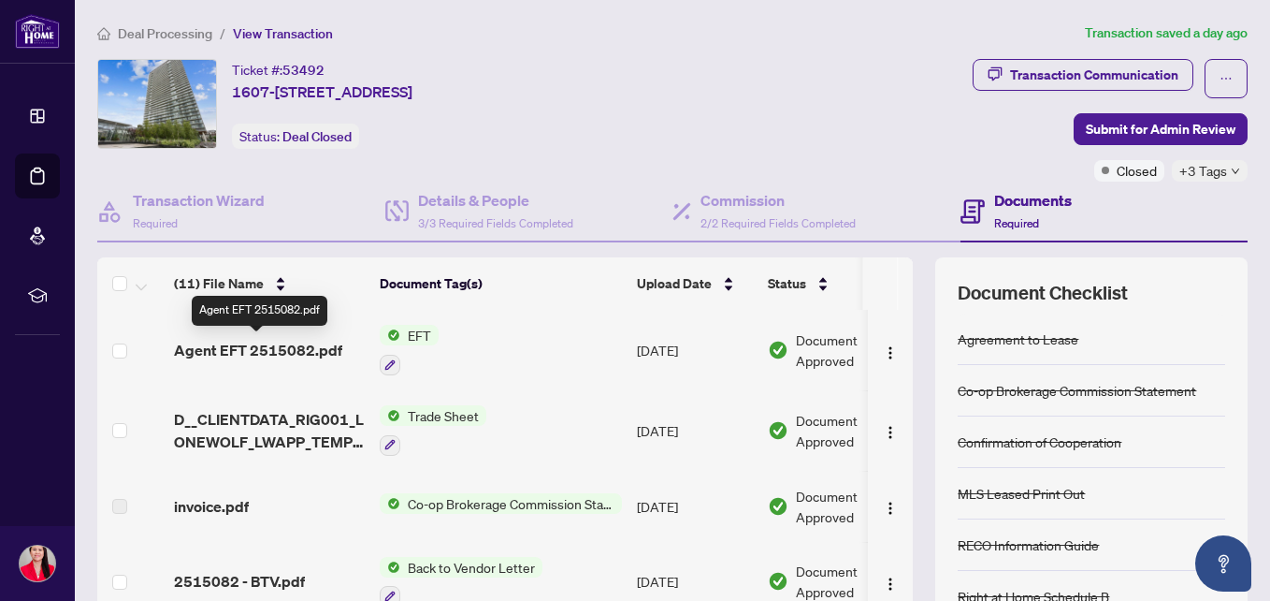
click at [290, 345] on span "Agent EFT 2515082.pdf" at bounding box center [258, 350] width 168 height 22
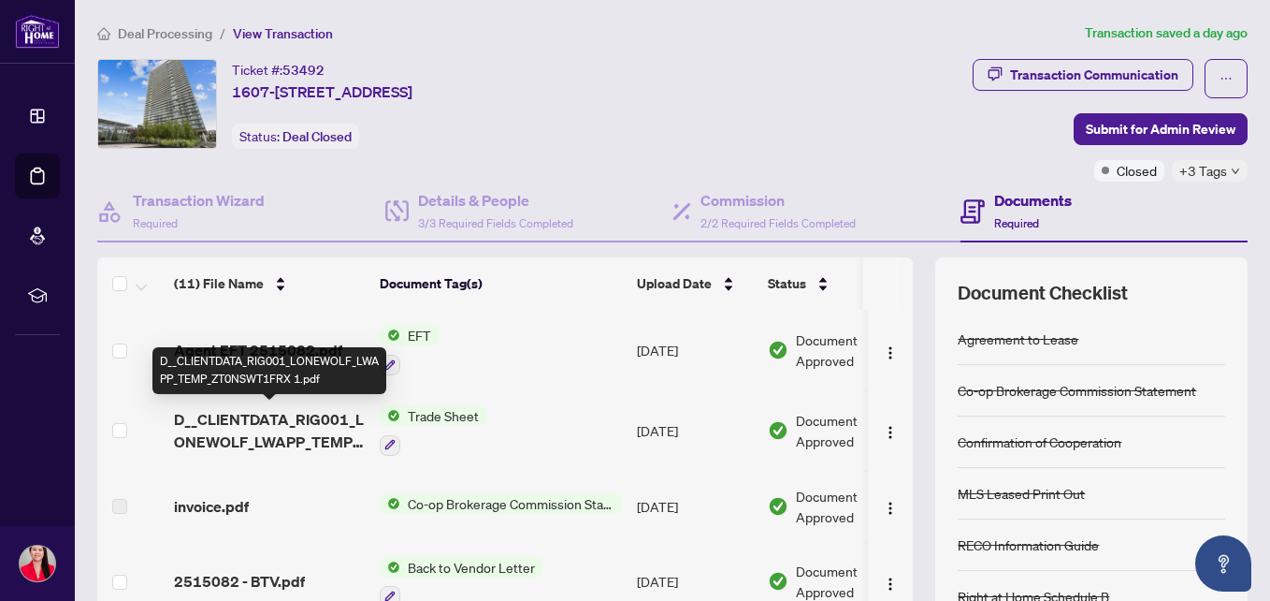
click at [245, 436] on span "D__CLIENTDATA_RIG001_LONEWOLF_LWAPP_TEMP_ZT0NSWT1FRX 1.pdf" at bounding box center [269, 430] width 191 height 45
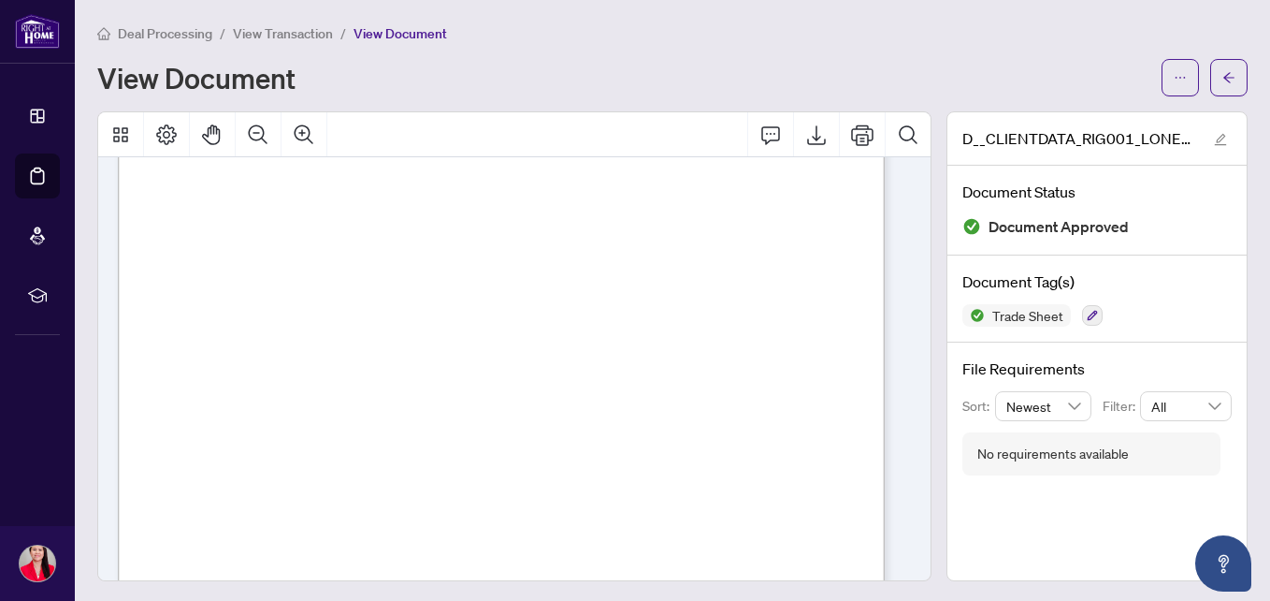
scroll to position [249, 0]
